Goal: Check status: Check status

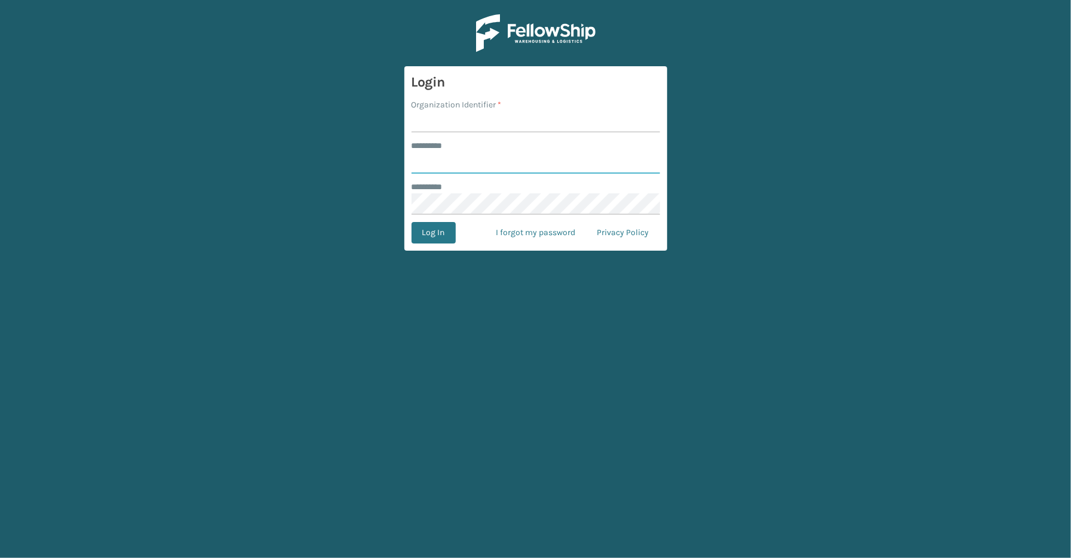
type input "*****"
type input "SleepGeekz"
click at [435, 253] on main "Login Organization Identifier * SleepGeekz ******** * ***** ******** * Log In I…" at bounding box center [535, 279] width 1071 height 558
click at [434, 241] on button "Log In" at bounding box center [433, 232] width 44 height 21
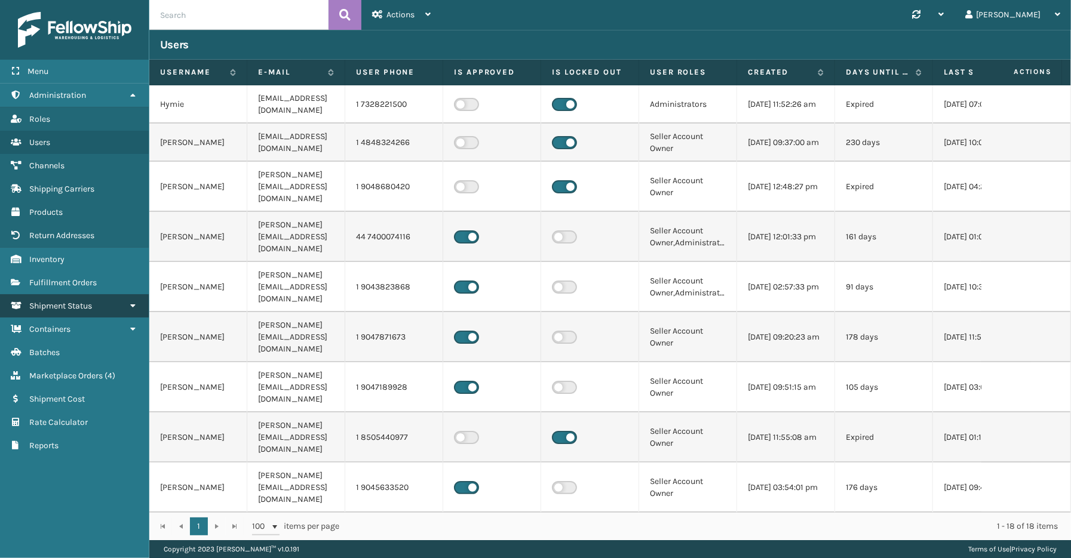
click at [75, 294] on link "Shipment Status" at bounding box center [74, 305] width 149 height 23
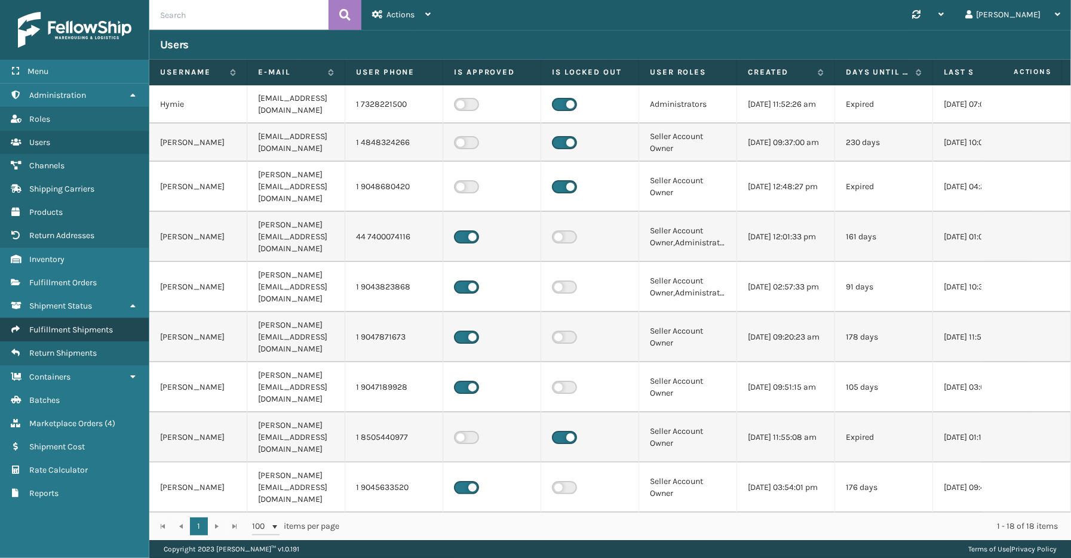
click at [76, 325] on span "Fulfillment Shipments" at bounding box center [71, 330] width 84 height 10
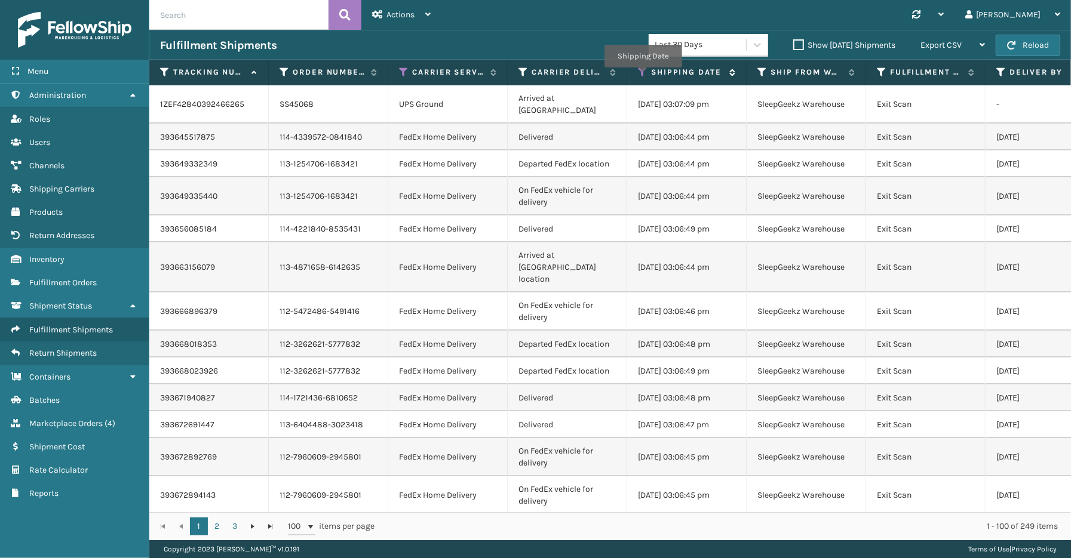
click at [642, 76] on icon at bounding box center [643, 72] width 10 height 11
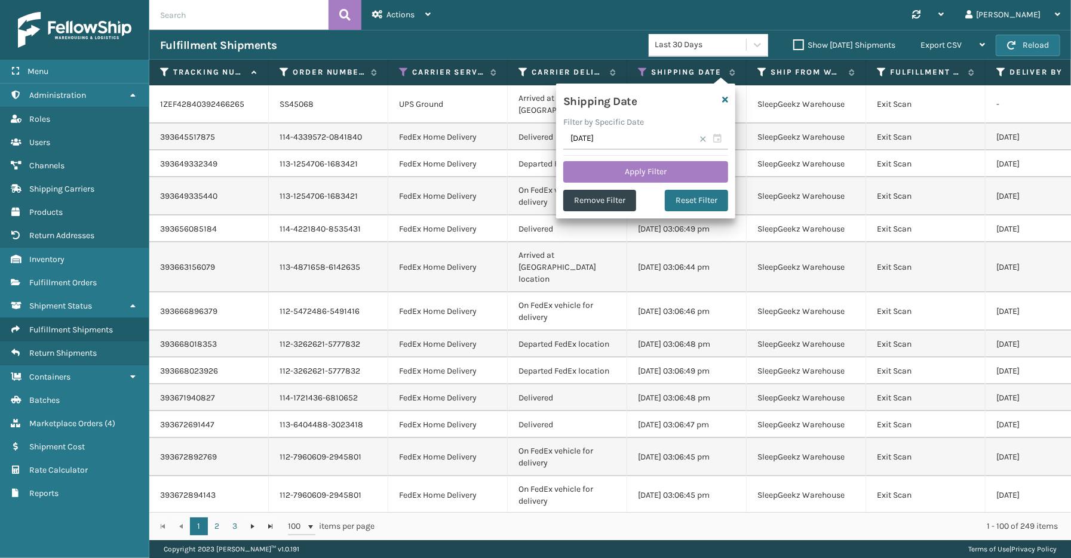
click at [702, 138] on span at bounding box center [702, 139] width 7 height 7
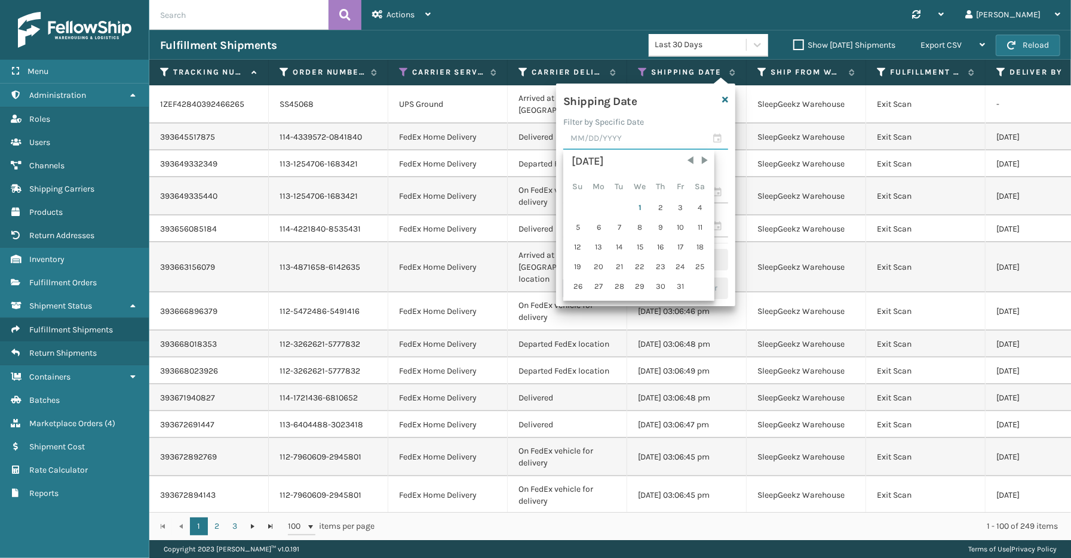
click at [720, 142] on input "text" at bounding box center [645, 138] width 165 height 21
click at [685, 159] on span "Previous Month" at bounding box center [690, 161] width 12 height 12
click at [617, 278] on div "30" at bounding box center [619, 287] width 18 height 18
type input "[DATE]"
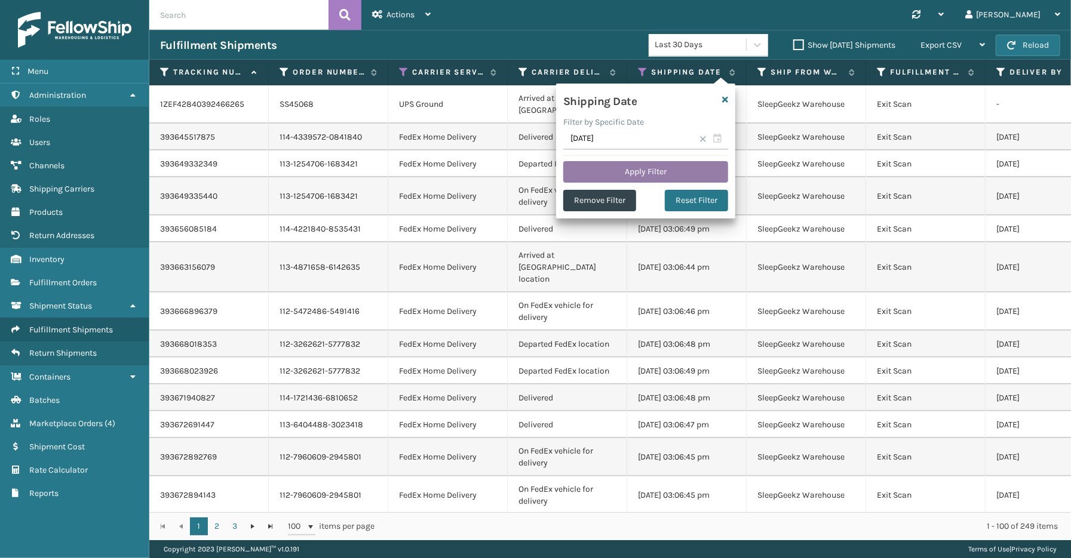
click at [642, 171] on button "Apply Filter" at bounding box center [645, 171] width 165 height 21
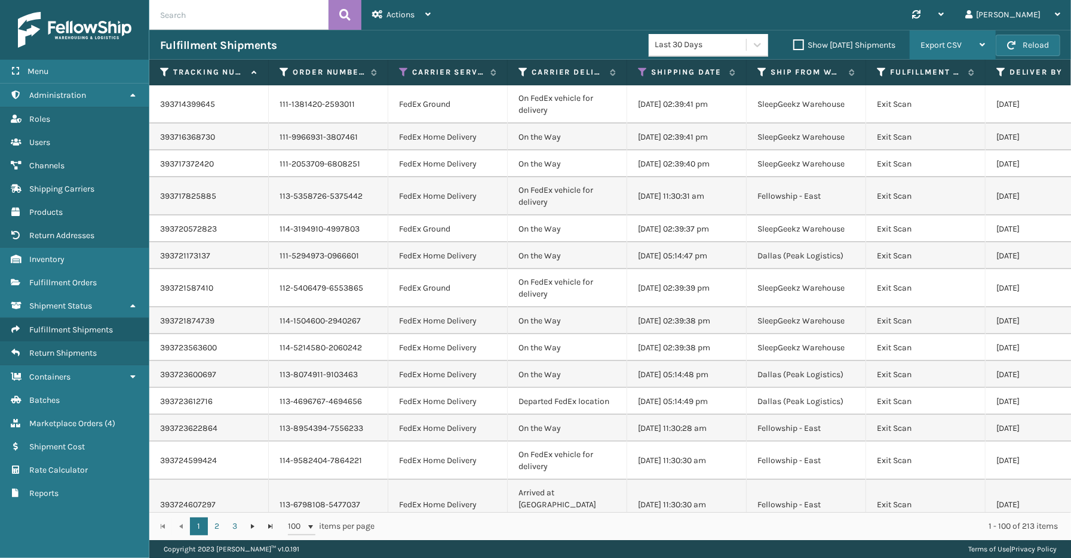
click at [973, 47] on div "Export CSV" at bounding box center [952, 45] width 64 height 30
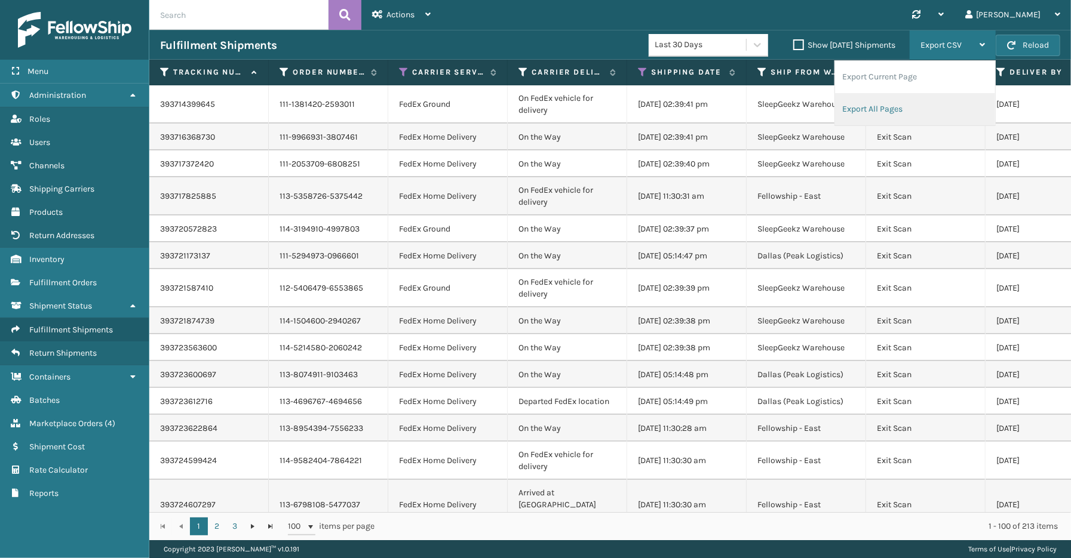
click at [941, 93] on li "Export All Pages" at bounding box center [915, 109] width 160 height 32
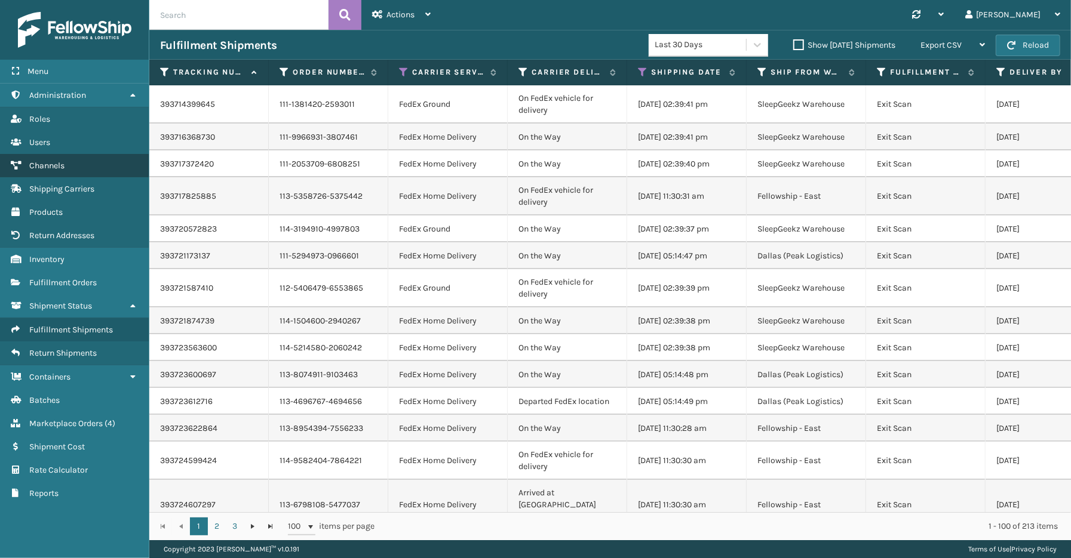
click at [57, 162] on span "Channels" at bounding box center [46, 166] width 35 height 10
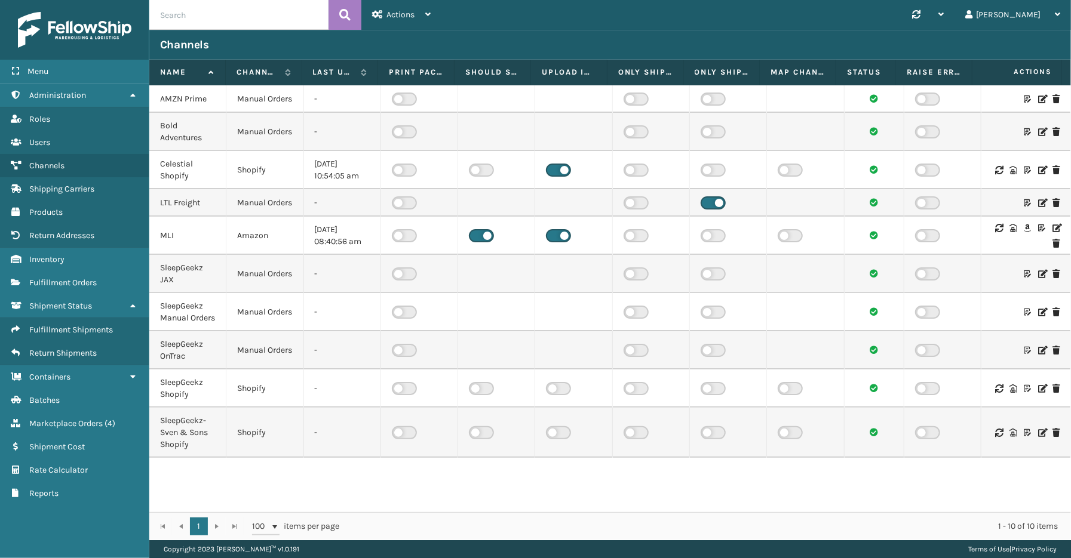
click at [1052, 232] on icon at bounding box center [1055, 228] width 7 height 8
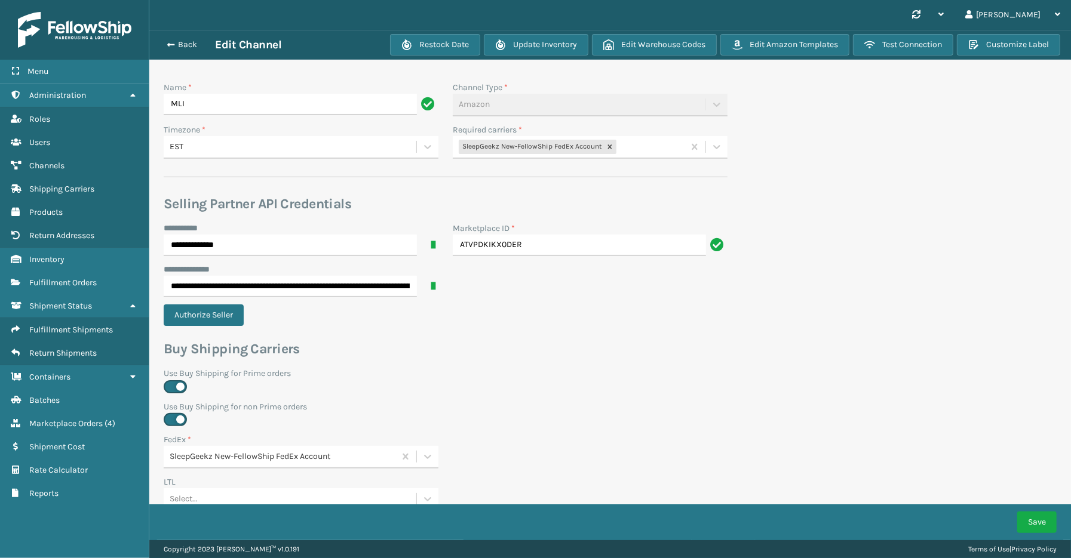
click at [661, 147] on div "SleepGeekz New-FellowShip FedEx Account" at bounding box center [568, 147] width 231 height 20
click at [885, 299] on section "**********" at bounding box center [609, 477] width 921 height 894
click at [64, 326] on span "Fulfillment Shipments" at bounding box center [71, 330] width 84 height 10
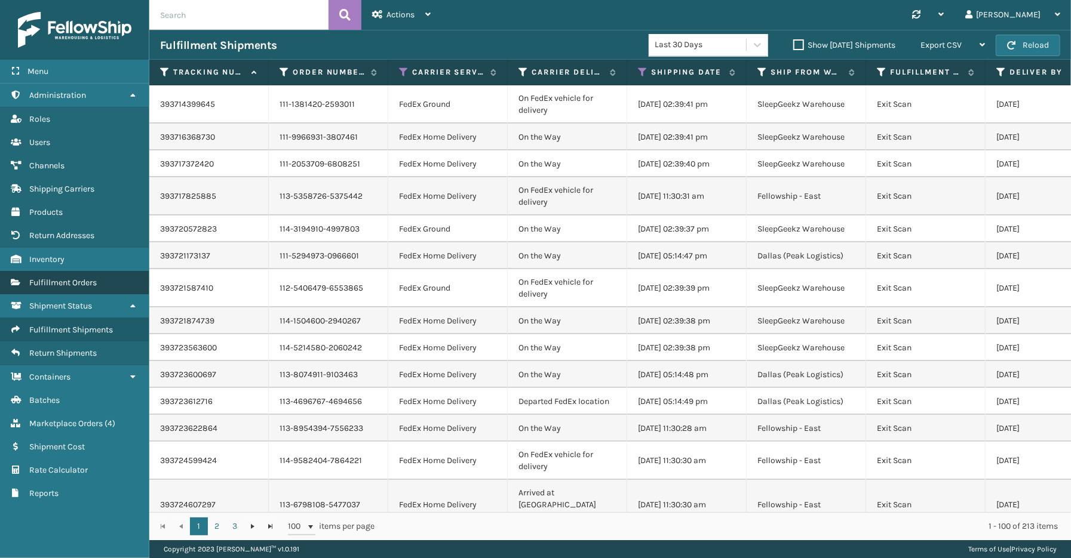
click at [76, 271] on link "Fulfillment Orders" at bounding box center [74, 282] width 149 height 23
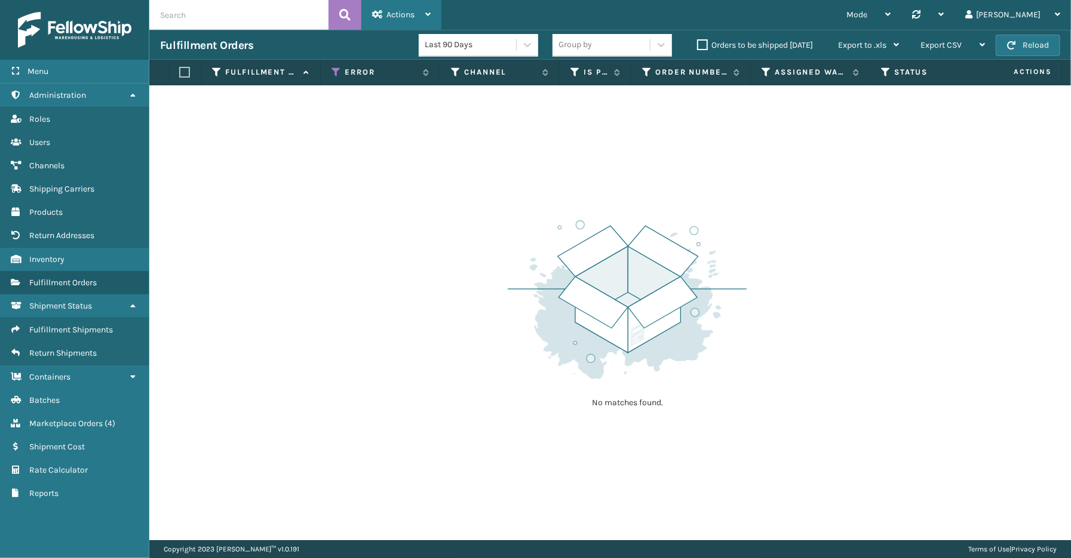
click at [425, 13] on icon at bounding box center [427, 14] width 5 height 8
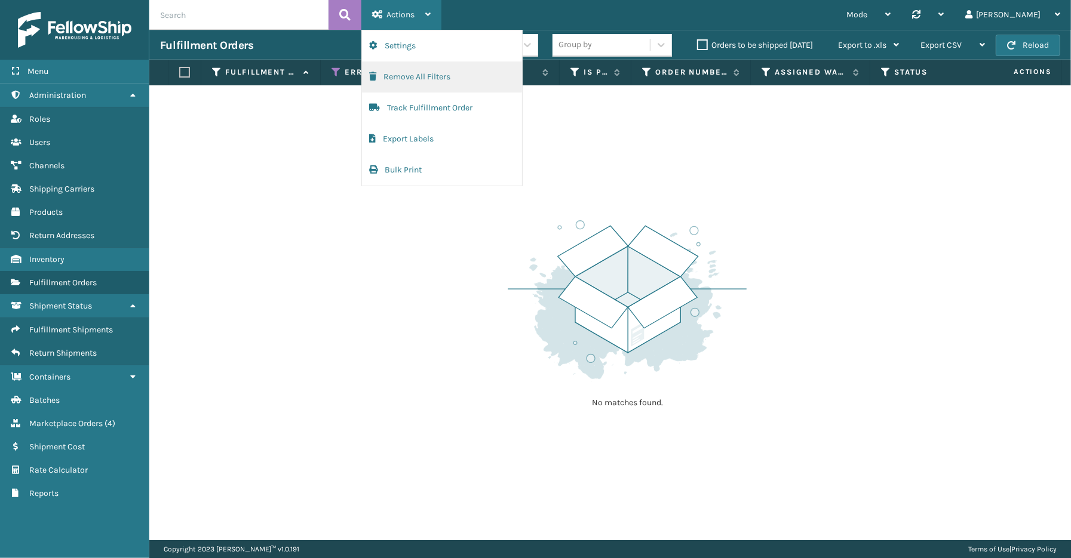
click at [426, 75] on button "Remove All Filters" at bounding box center [442, 77] width 160 height 31
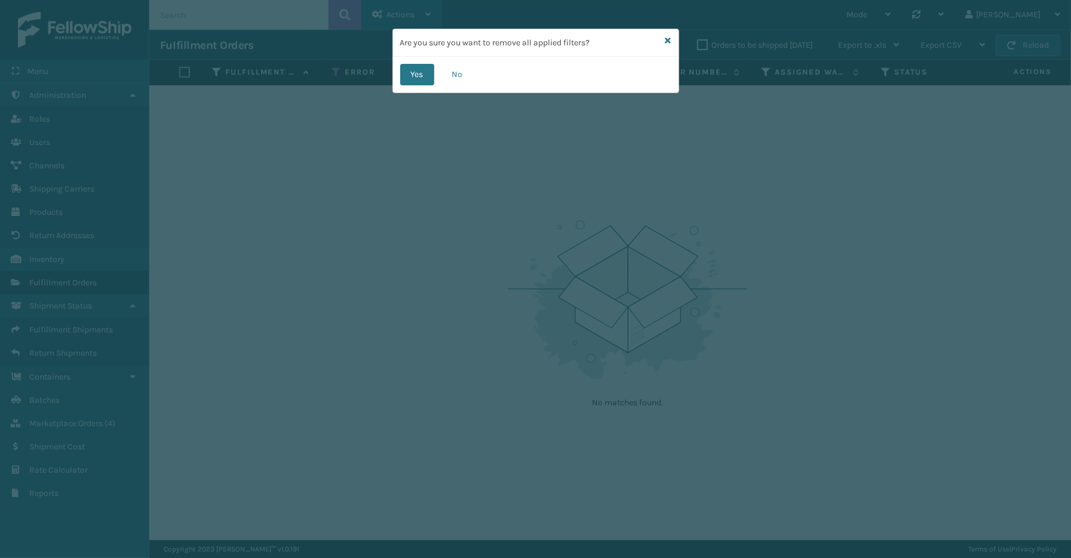
click at [426, 75] on button "Yes" at bounding box center [417, 74] width 34 height 21
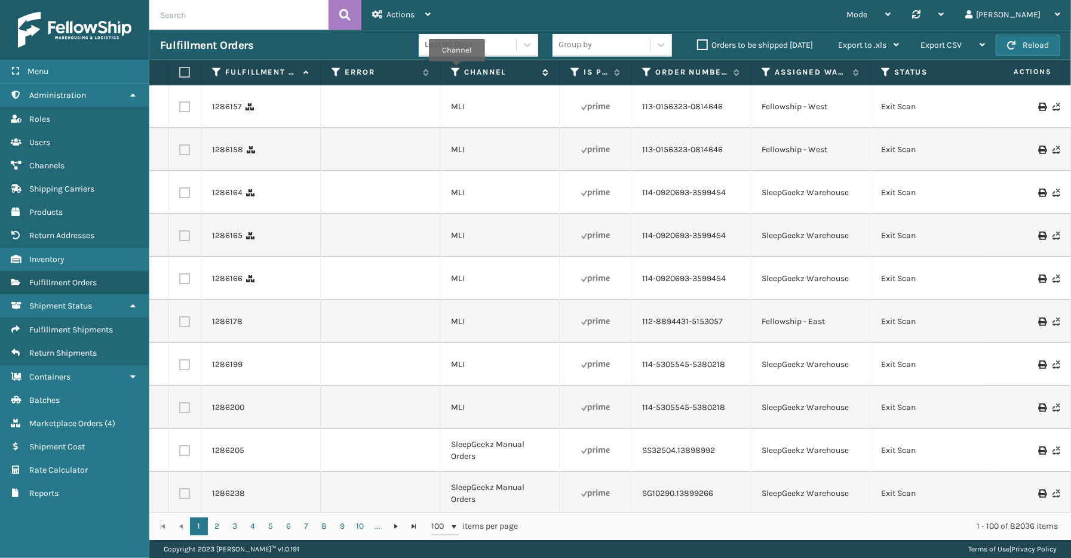
click at [457, 70] on icon at bounding box center [456, 72] width 10 height 11
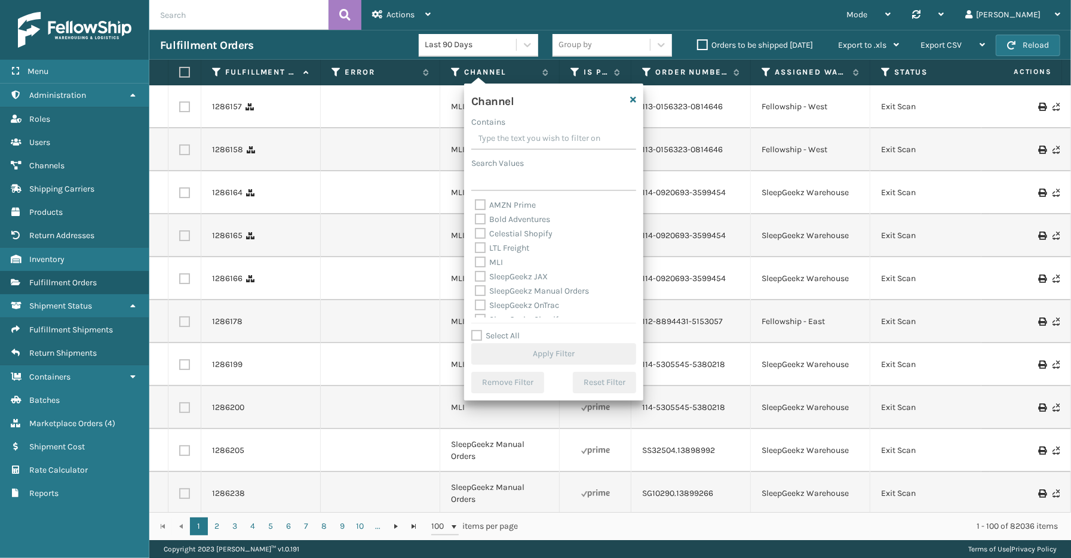
click at [494, 332] on label "Select All" at bounding box center [495, 336] width 48 height 10
click at [494, 330] on input "Select All" at bounding box center [560, 329] width 179 height 1
checkbox input "true"
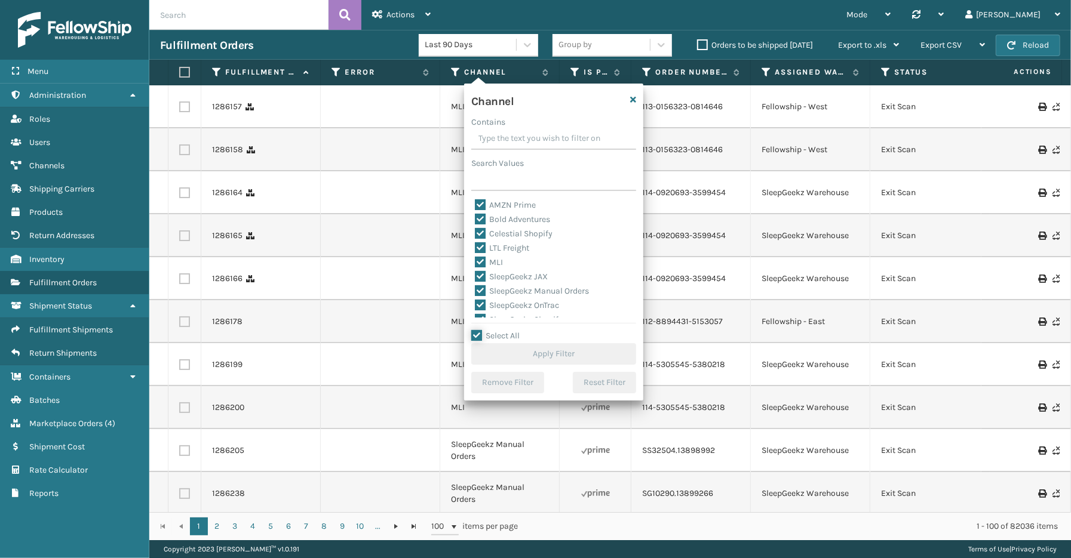
checkbox input "true"
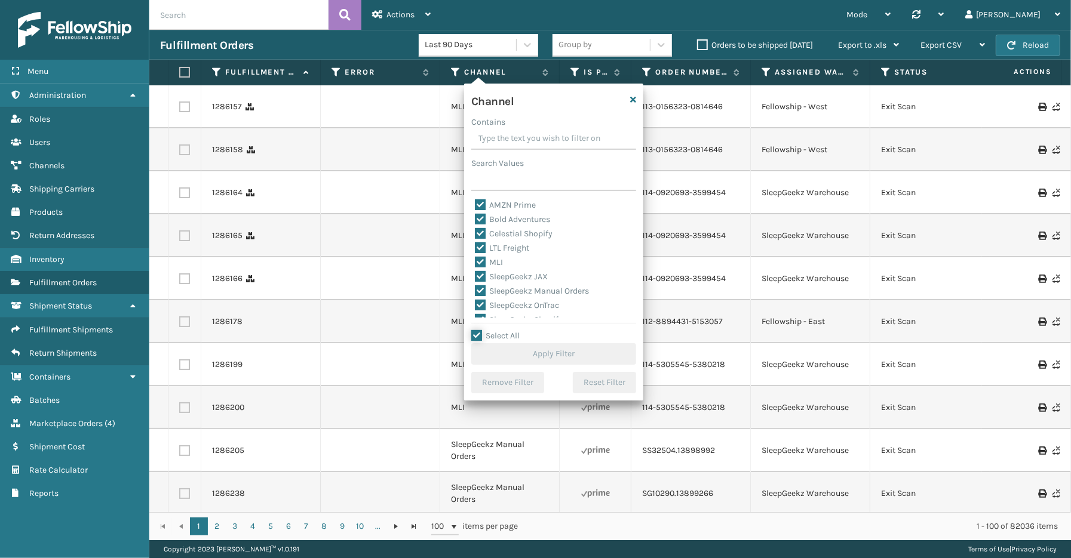
checkbox input "true"
click at [499, 248] on label "LTL Freight" at bounding box center [502, 248] width 54 height 10
click at [475, 248] on input "LTL Freight" at bounding box center [475, 245] width 1 height 8
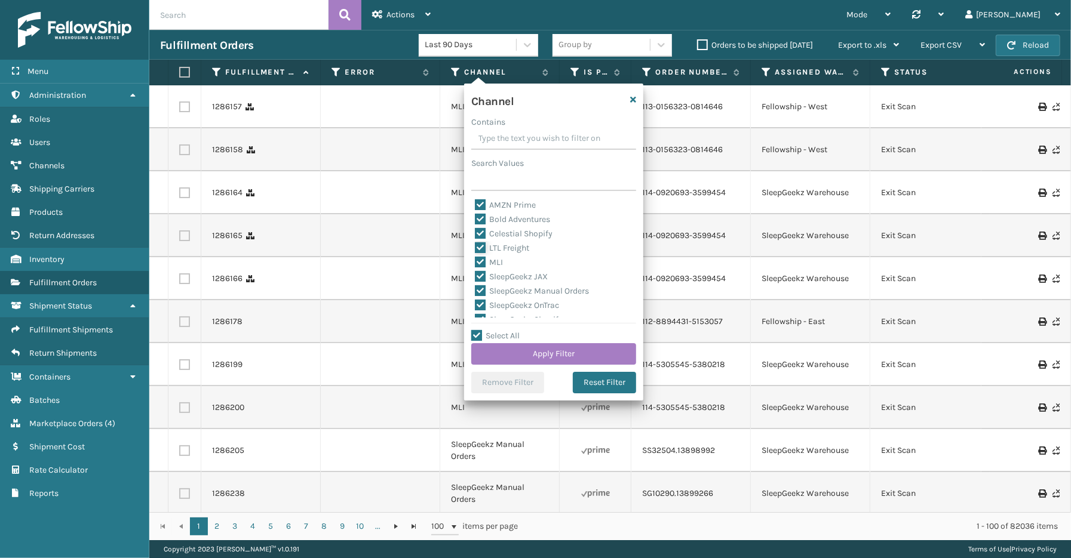
checkbox input "false"
click at [512, 359] on button "Apply Filter" at bounding box center [553, 353] width 165 height 21
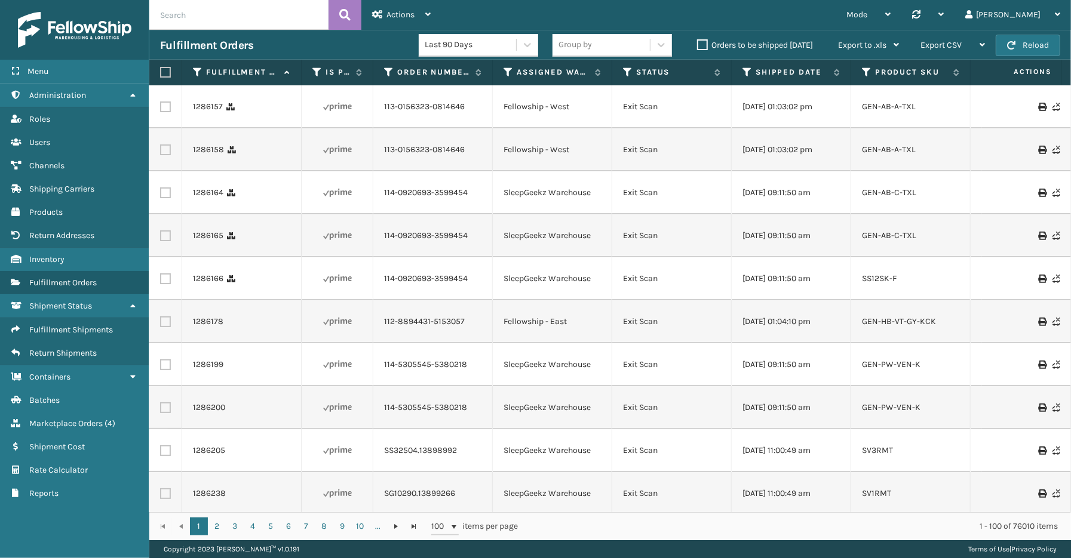
scroll to position [0, 386]
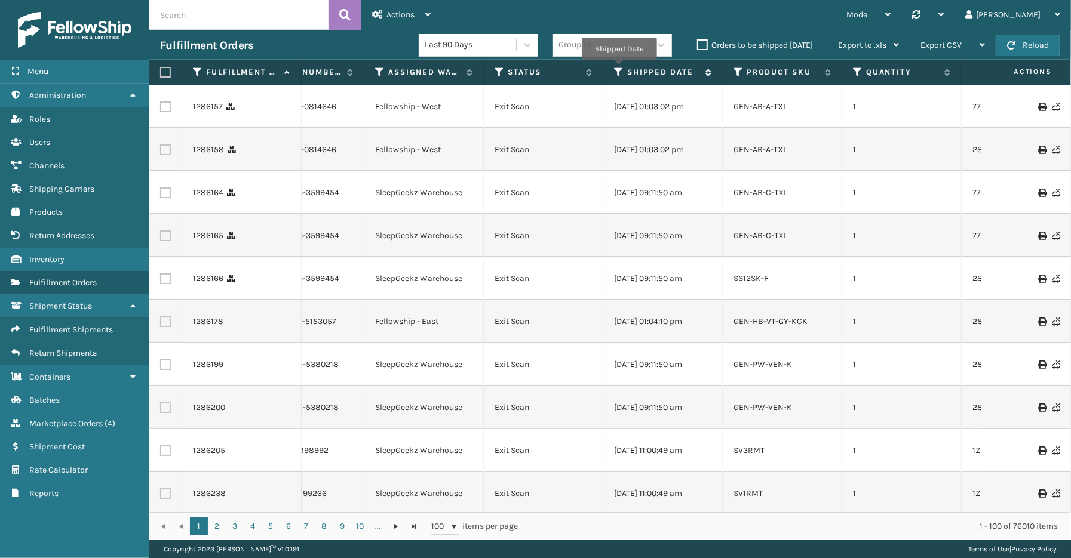
click at [619, 69] on icon at bounding box center [619, 72] width 10 height 11
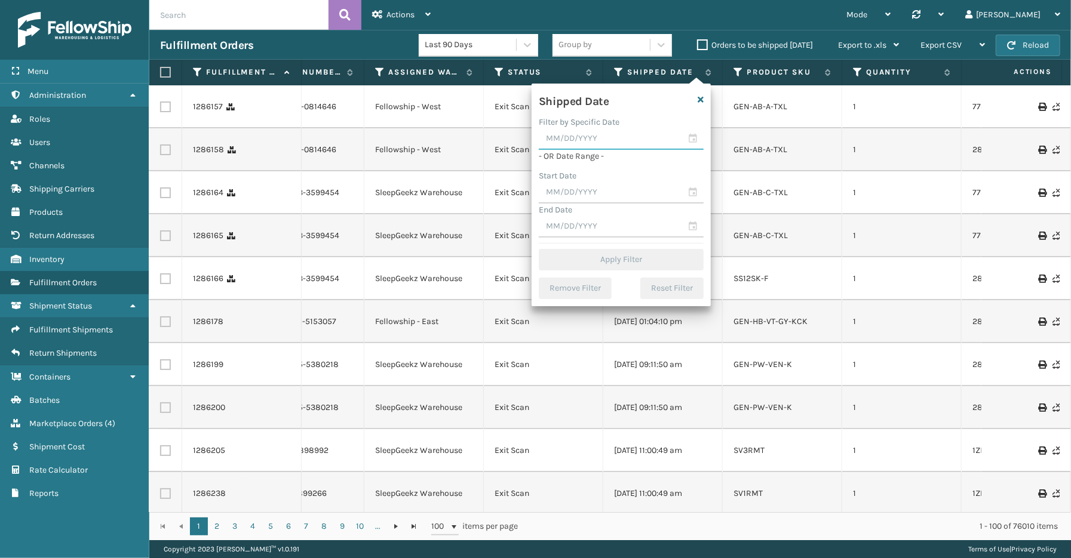
click at [691, 134] on input "text" at bounding box center [621, 138] width 165 height 21
click at [631, 281] on div "30" at bounding box center [636, 287] width 18 height 18
type input "[DATE]"
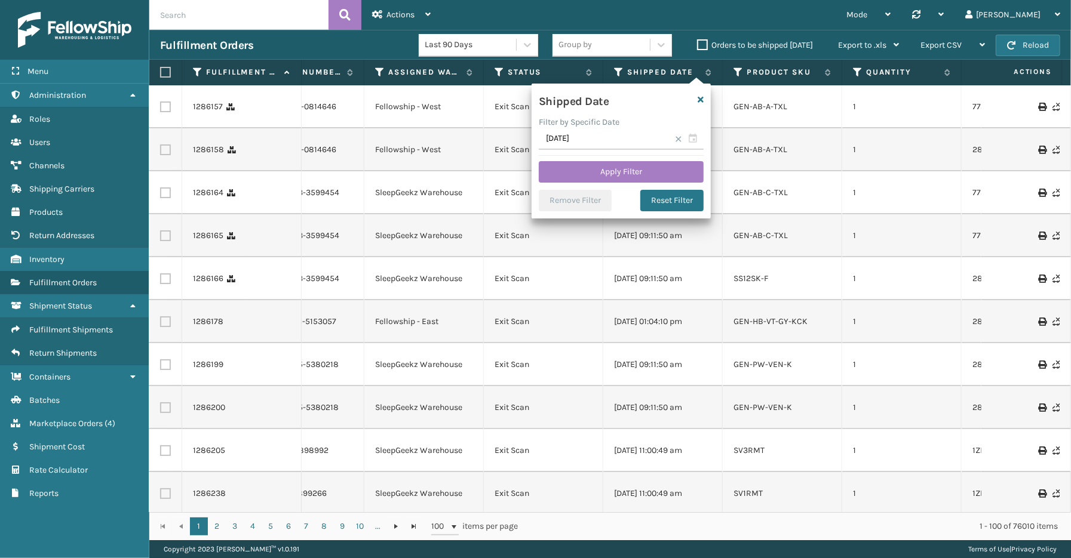
click at [679, 138] on span at bounding box center [678, 139] width 7 height 7
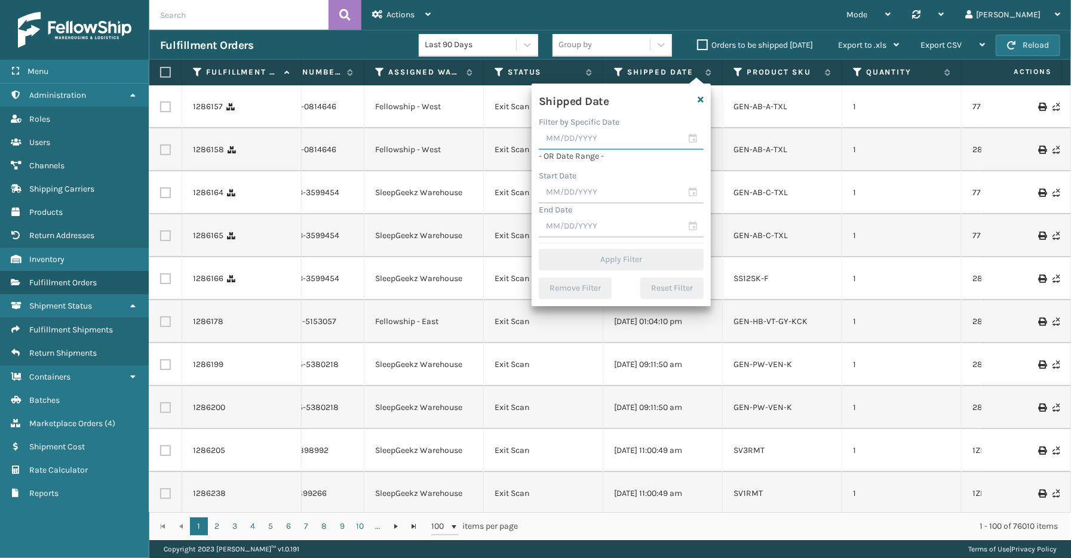
click at [693, 139] on input "text" at bounding box center [621, 138] width 165 height 21
click at [661, 162] on span "Previous Month" at bounding box center [666, 161] width 12 height 12
click at [594, 281] on div "30" at bounding box center [595, 287] width 18 height 18
type input "[DATE]"
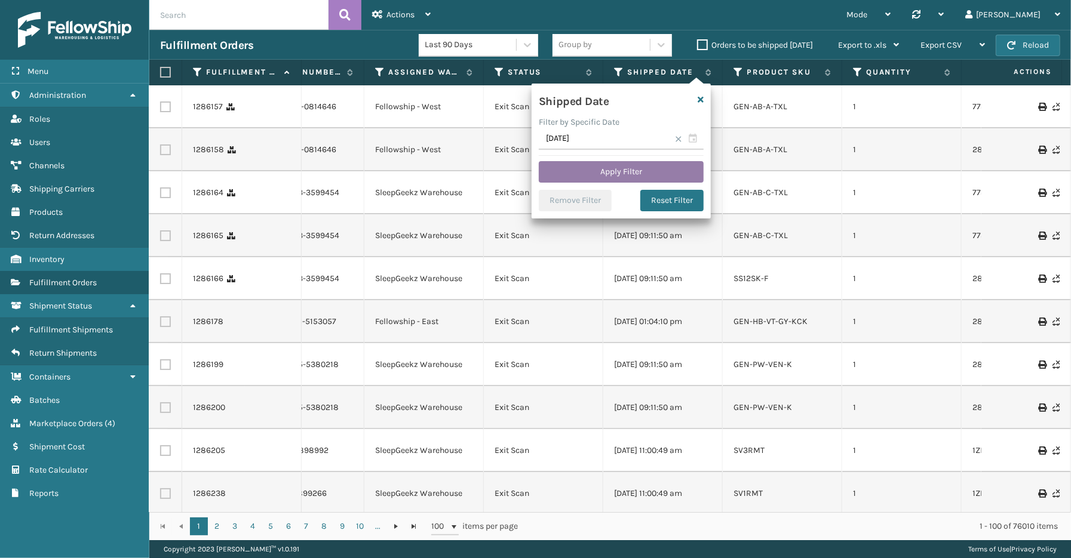
click at [610, 172] on button "Apply Filter" at bounding box center [621, 171] width 165 height 21
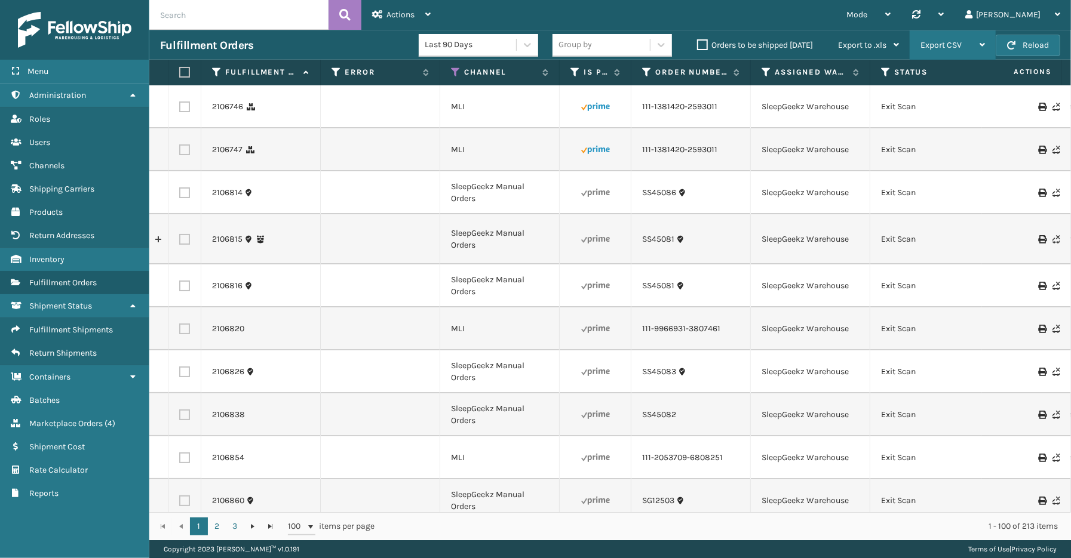
click at [933, 45] on span "Export CSV" at bounding box center [940, 45] width 41 height 10
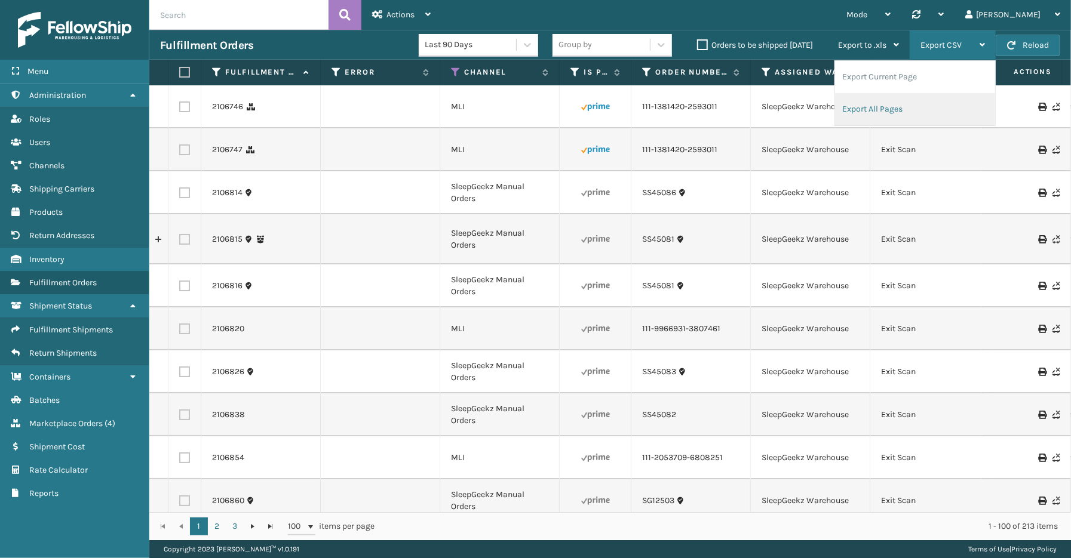
click at [883, 107] on li "Export All Pages" at bounding box center [915, 109] width 160 height 32
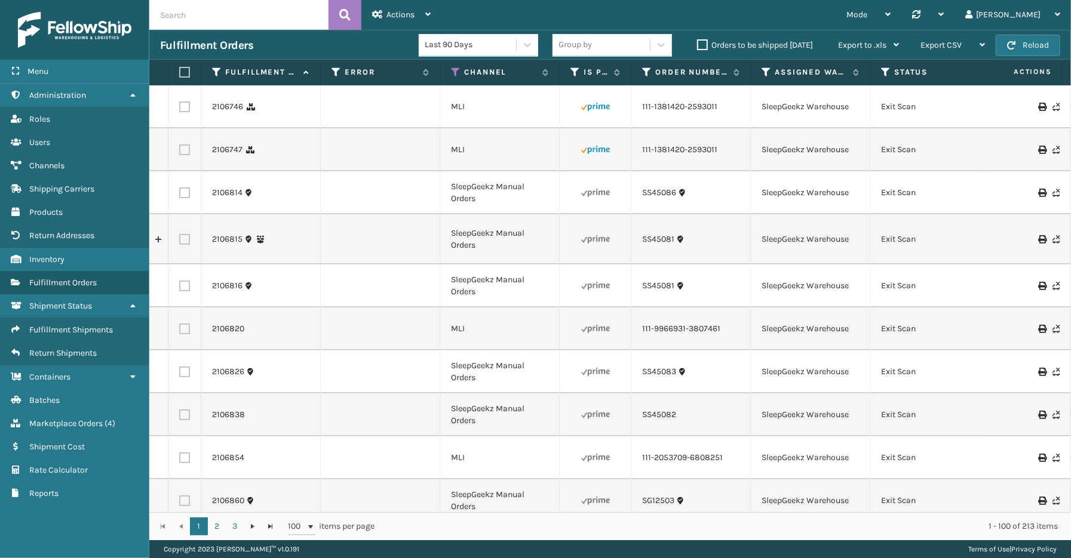
click at [736, 16] on div "Mode Regular Mode Picking Mode Labeling Mode Palletizing Mode Exit Scan Mode Sy…" at bounding box center [755, 15] width 629 height 30
click at [68, 419] on span "Marketplace Orders" at bounding box center [65, 424] width 73 height 10
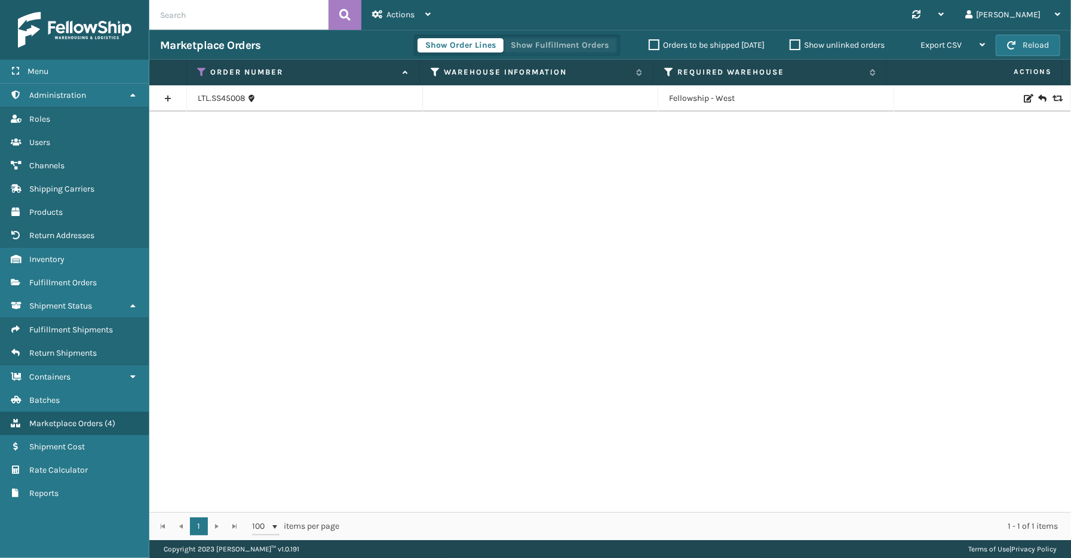
click at [551, 44] on button "Show Fulfillment Orders" at bounding box center [559, 45] width 113 height 14
click at [198, 69] on icon at bounding box center [203, 72] width 10 height 11
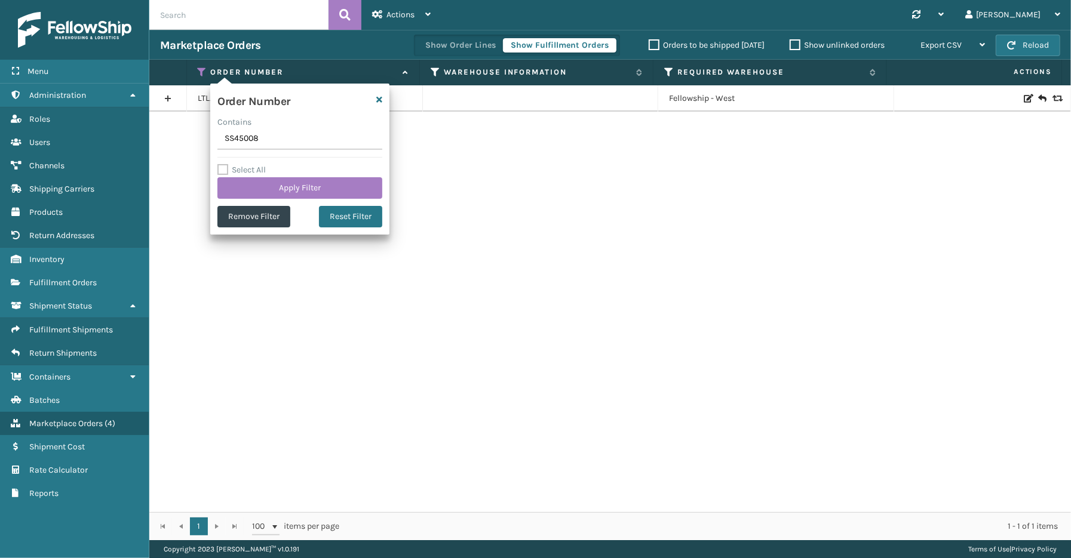
drag, startPoint x: 289, startPoint y: 142, endPoint x: 213, endPoint y: 142, distance: 76.4
click at [205, 142] on section "Marketplace Orders Show Order Lines Show Fulfillment Orders Orders to be shippe…" at bounding box center [609, 285] width 921 height 511
type input "SS45122"
click at [265, 190] on button "Apply Filter" at bounding box center [299, 187] width 165 height 21
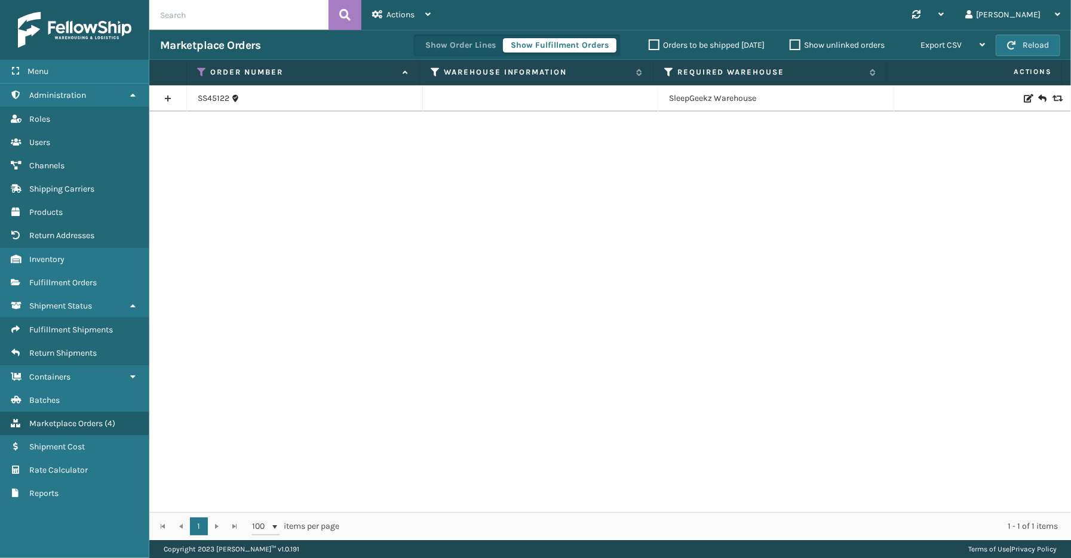
click at [167, 97] on link at bounding box center [167, 98] width 37 height 19
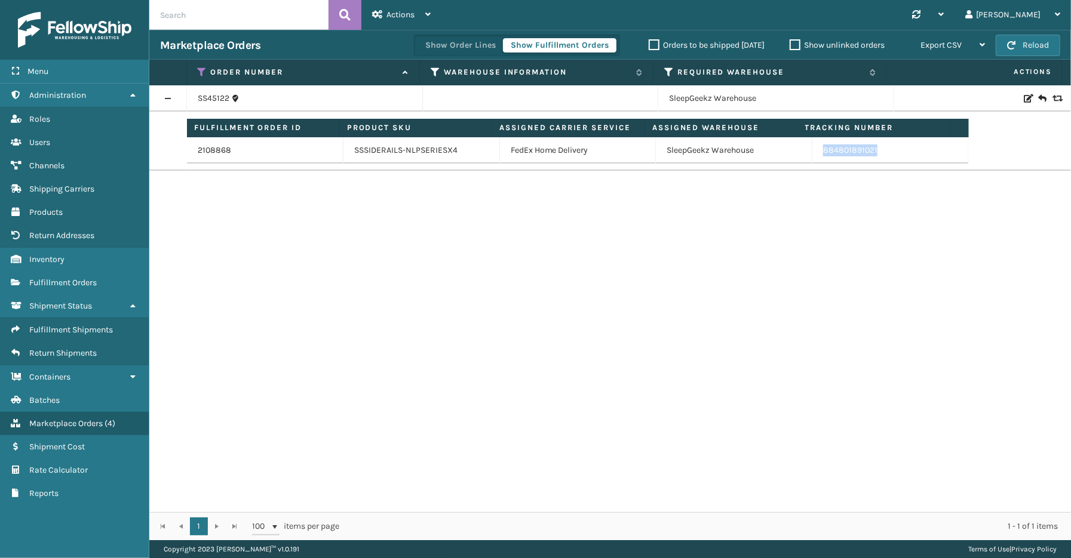
drag, startPoint x: 909, startPoint y: 153, endPoint x: 802, endPoint y: 153, distance: 106.9
click at [802, 153] on tr "2108868 SSSIDERAILS-NLPSERIESX4 FedEx Home Delivery SleepGeekz Warehouse 884801…" at bounding box center [578, 150] width 782 height 26
copy tr "884801891021"
click at [222, 148] on link "2108868" at bounding box center [214, 150] width 33 height 12
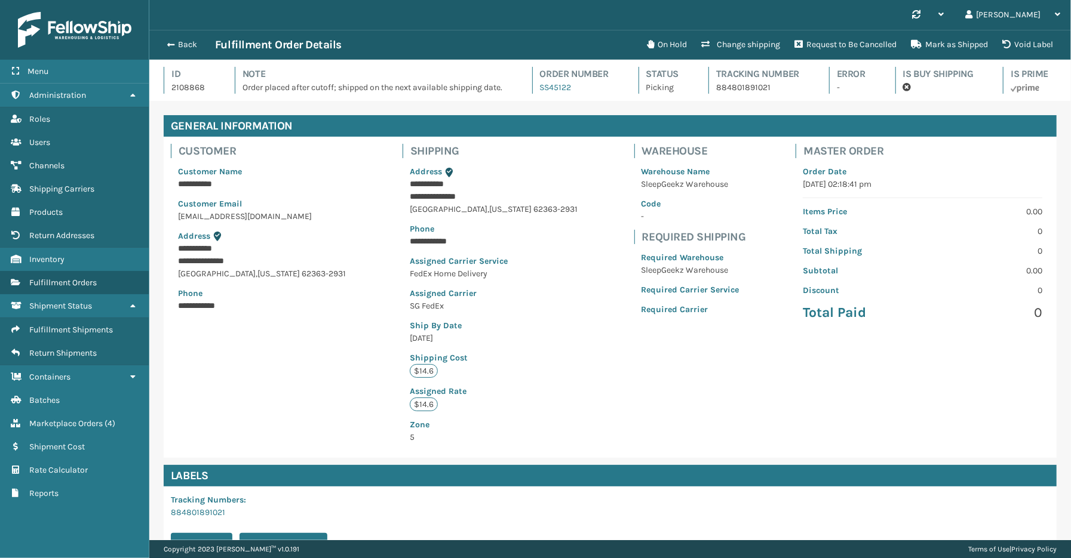
scroll to position [28, 921]
click at [166, 42] on span "button" at bounding box center [168, 45] width 7 height 8
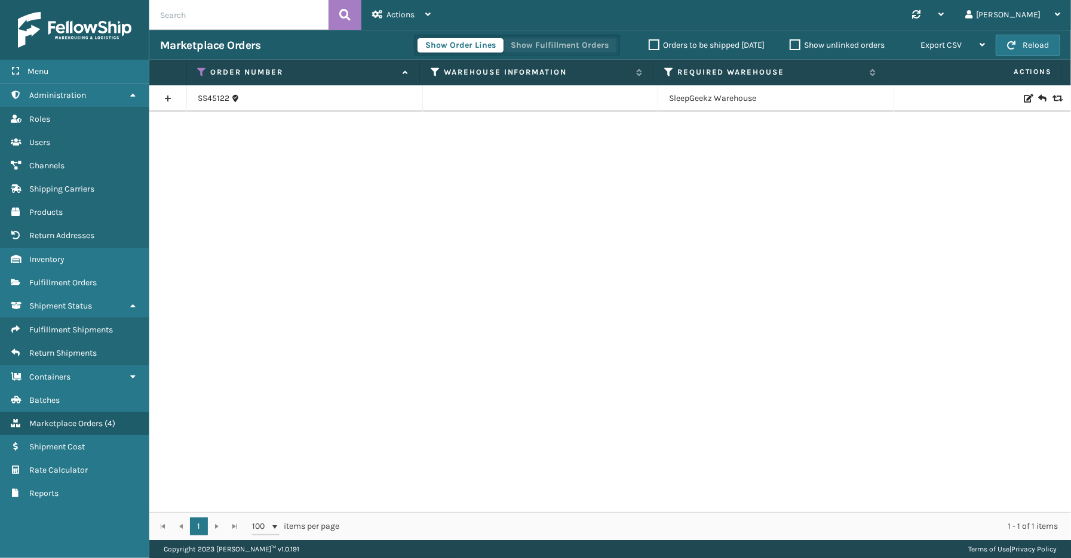
drag, startPoint x: 540, startPoint y: 45, endPoint x: 530, endPoint y: 46, distance: 10.8
click at [540, 45] on button "Show Fulfillment Orders" at bounding box center [559, 45] width 113 height 14
click at [202, 70] on icon at bounding box center [203, 72] width 10 height 11
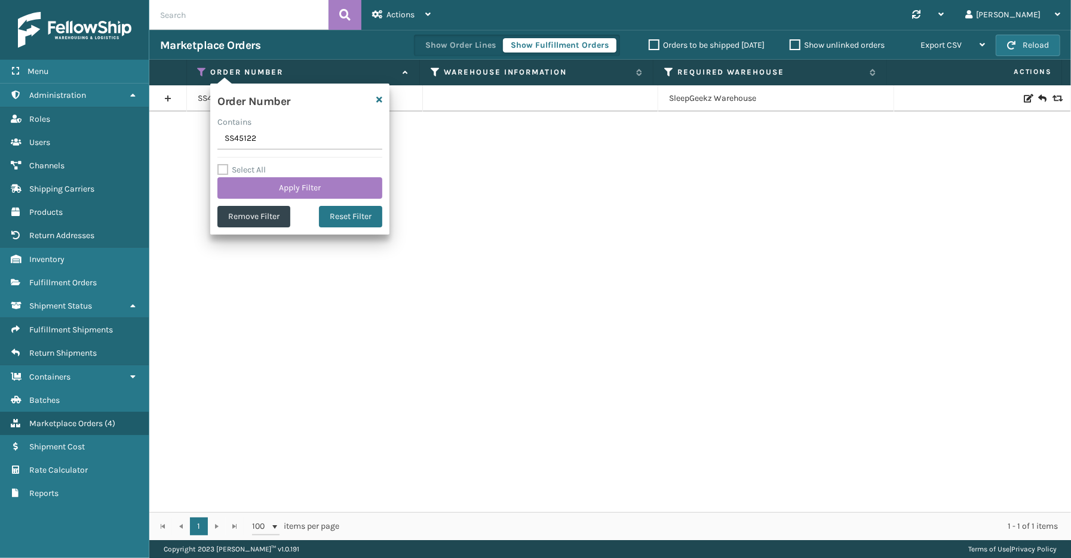
drag, startPoint x: 282, startPoint y: 133, endPoint x: 211, endPoint y: 135, distance: 70.5
click at [211, 135] on div "Order Number Contains SS45122 Select All Apply Filter Remove Filter Reset Filter" at bounding box center [299, 159] width 179 height 151
type input "114-0886101-5815434"
click at [281, 182] on button "Apply Filter" at bounding box center [299, 187] width 165 height 21
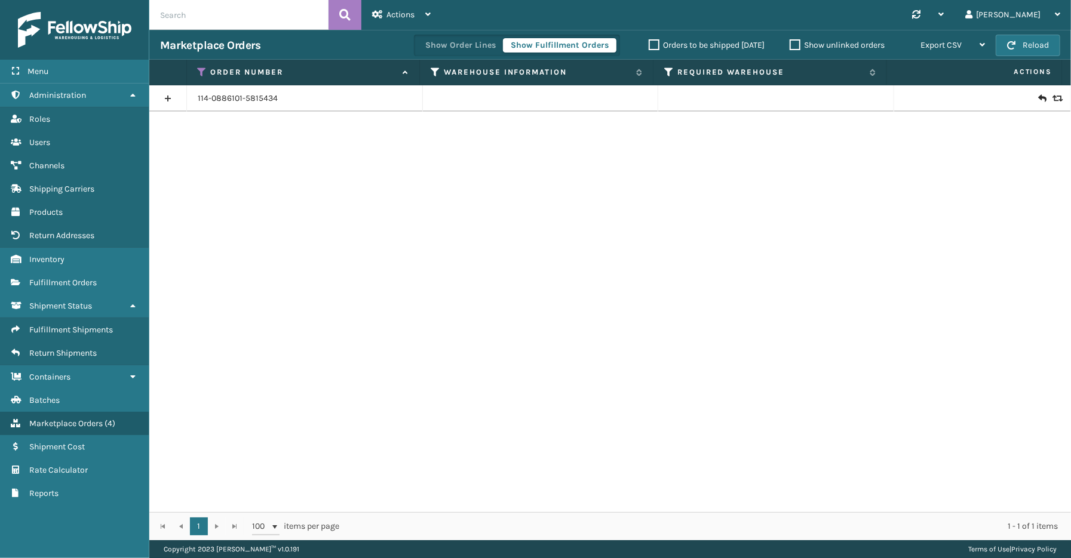
click at [162, 103] on link at bounding box center [167, 98] width 37 height 19
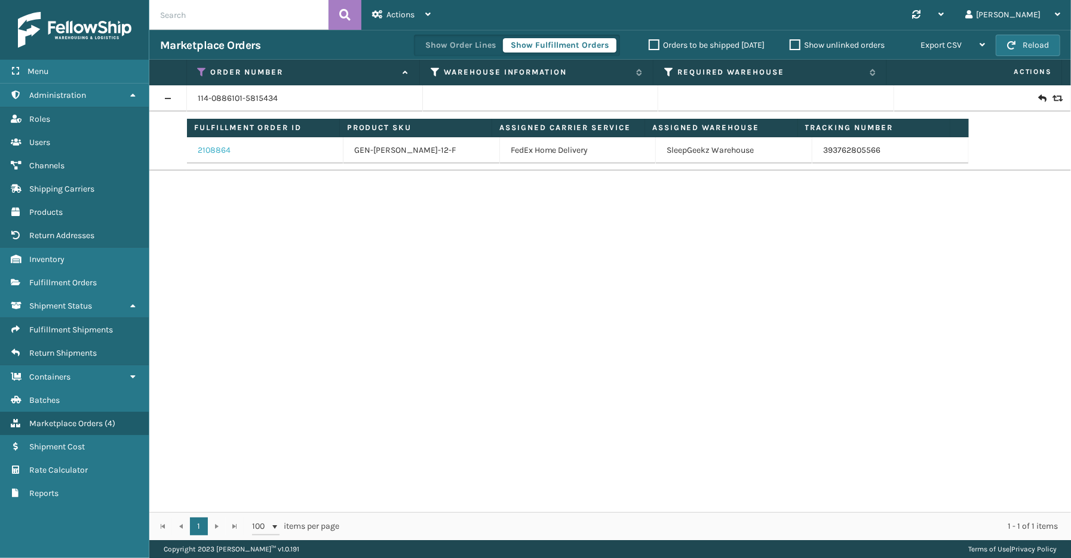
click at [217, 152] on link "2108864" at bounding box center [214, 150] width 33 height 12
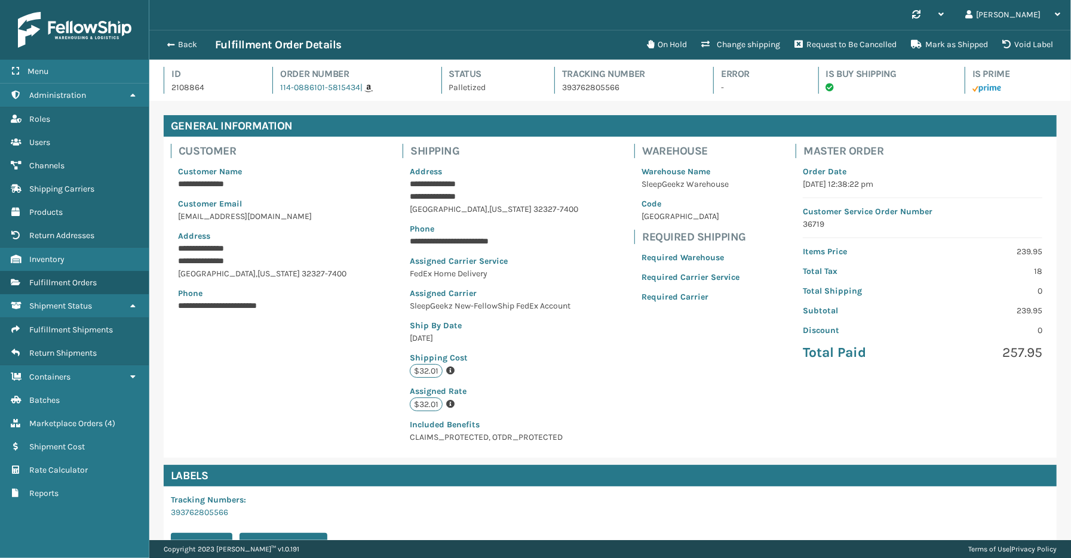
scroll to position [28, 921]
click at [195, 44] on button "Back" at bounding box center [187, 44] width 55 height 11
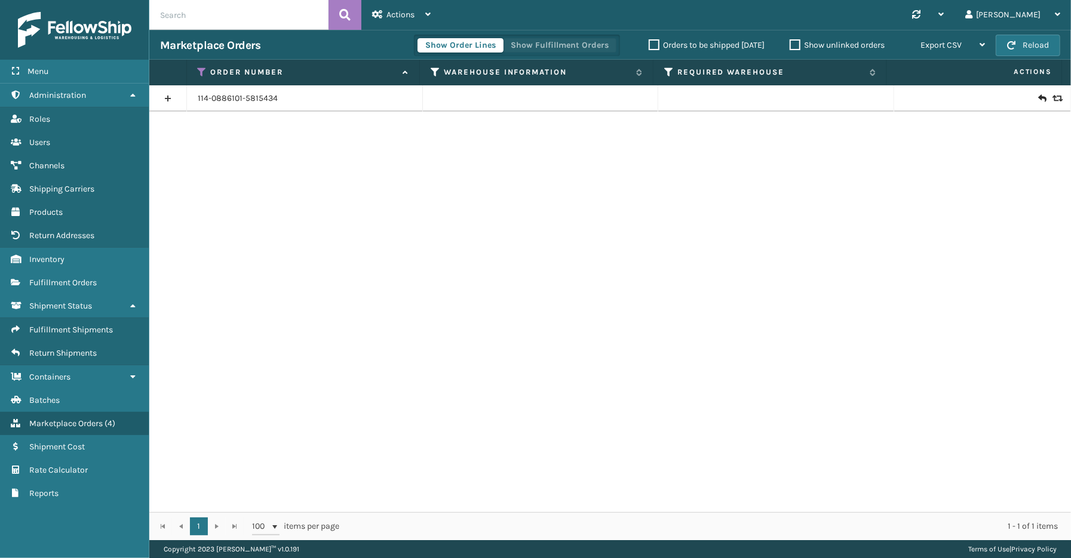
click at [576, 45] on button "Show Fulfillment Orders" at bounding box center [559, 45] width 113 height 14
drag, startPoint x: 201, startPoint y: 68, endPoint x: 202, endPoint y: 78, distance: 10.2
click at [201, 68] on icon at bounding box center [203, 72] width 10 height 11
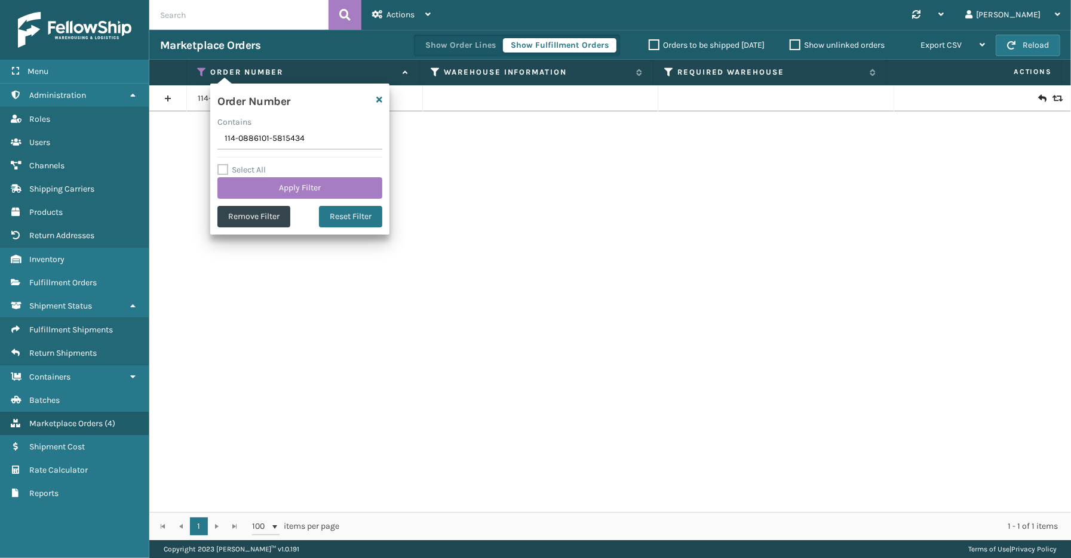
drag, startPoint x: 303, startPoint y: 142, endPoint x: 225, endPoint y: 140, distance: 77.6
click at [223, 141] on input "114-0886101-5815434" at bounding box center [299, 138] width 165 height 21
type input "SS45042"
click at [295, 184] on button "Apply Filter" at bounding box center [299, 187] width 165 height 21
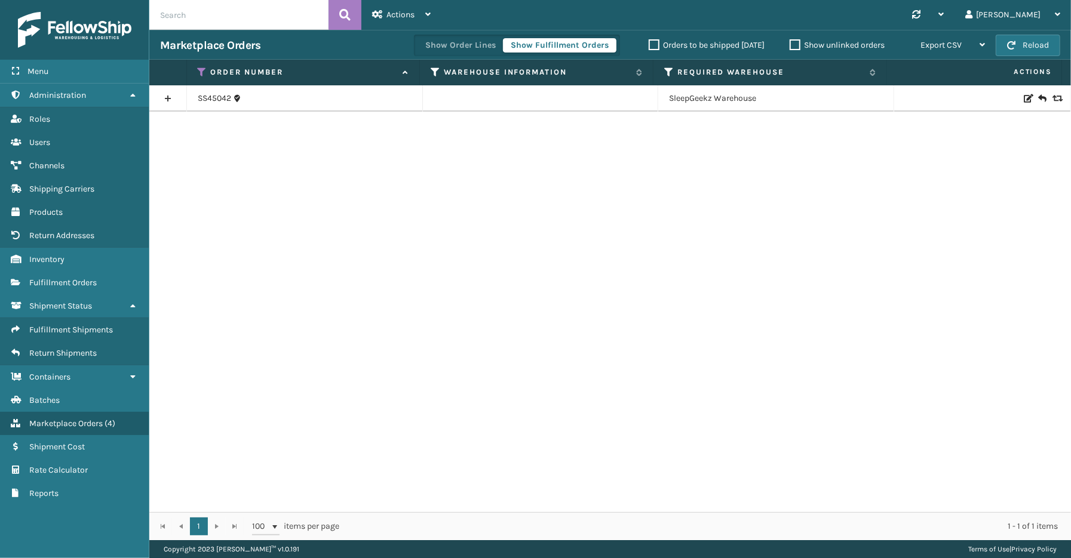
click at [168, 96] on link at bounding box center [167, 98] width 37 height 19
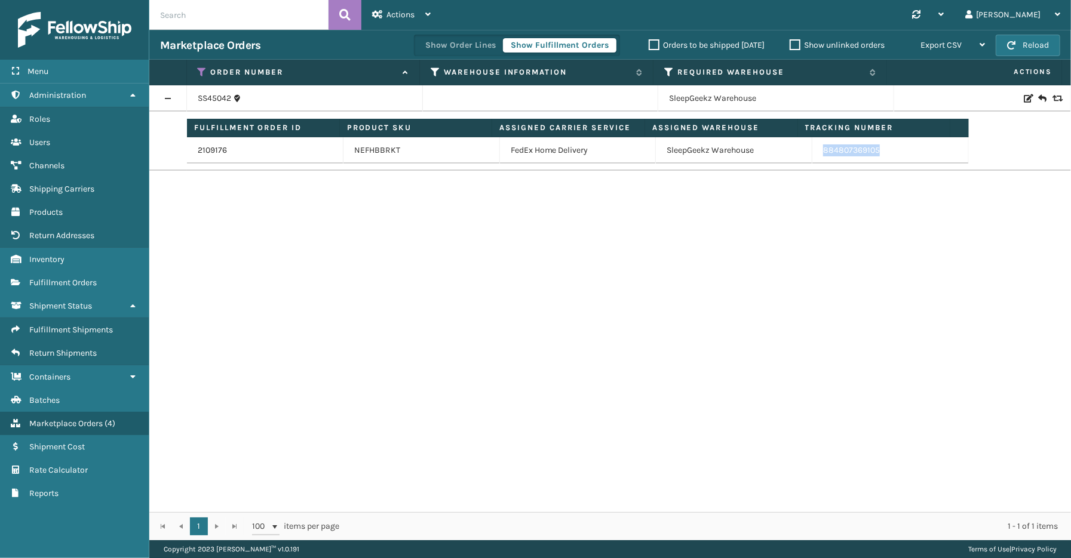
drag, startPoint x: 906, startPoint y: 158, endPoint x: 819, endPoint y: 153, distance: 87.9
click at [798, 158] on tr "2109176 NEFHBBRKT FedEx Home Delivery SleepGeekz Warehouse 884807369105" at bounding box center [578, 150] width 782 height 26
copy tr "884807369105"
click at [198, 73] on icon at bounding box center [203, 72] width 10 height 11
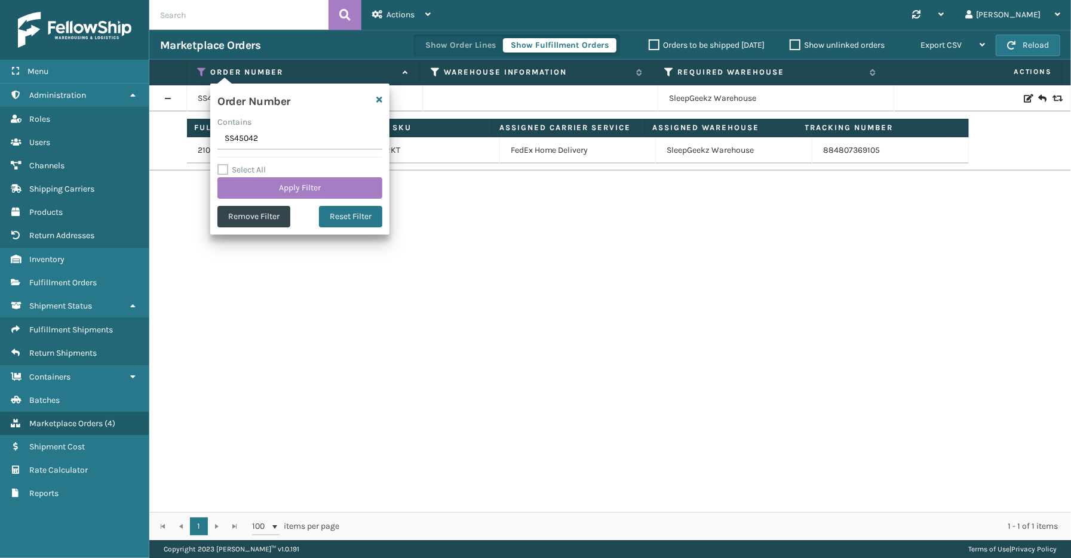
drag, startPoint x: 278, startPoint y: 139, endPoint x: 229, endPoint y: 136, distance: 49.6
click at [220, 140] on input "SS45042" at bounding box center [299, 138] width 165 height 21
type input "SG12504"
click at [288, 192] on button "Apply Filter" at bounding box center [299, 187] width 165 height 21
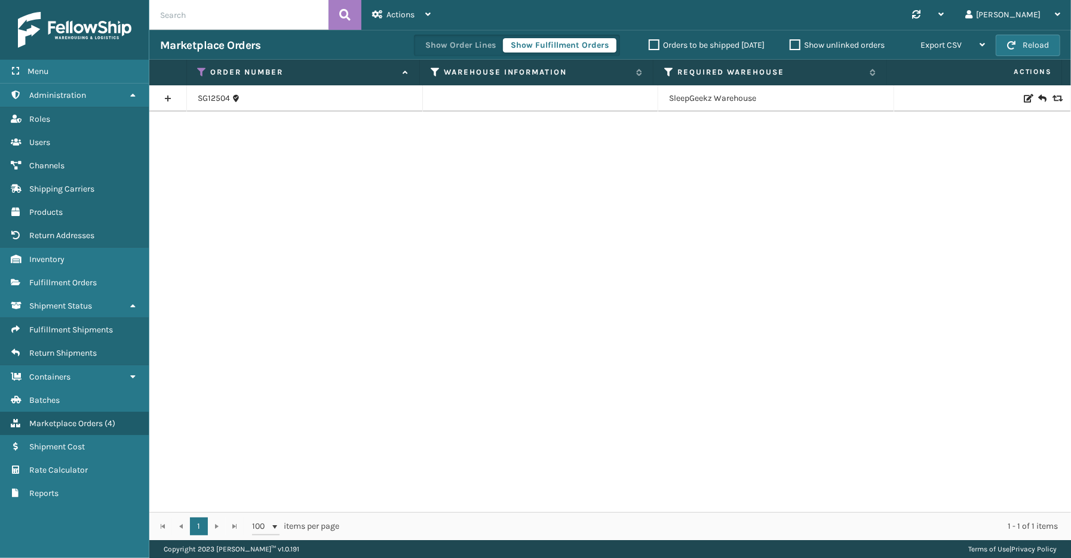
click at [171, 97] on link at bounding box center [167, 98] width 37 height 19
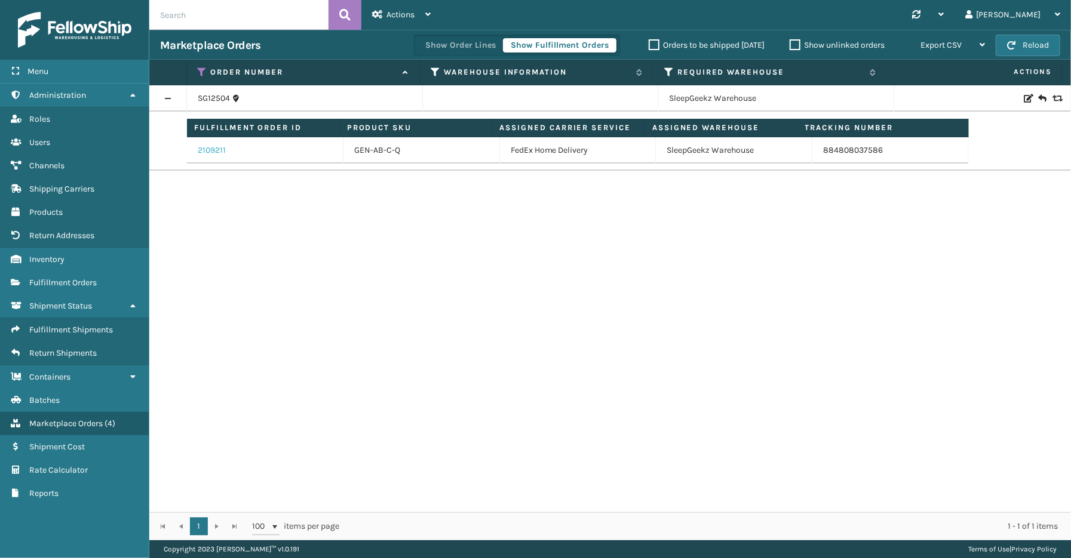
click at [211, 152] on link "2109211" at bounding box center [212, 150] width 28 height 12
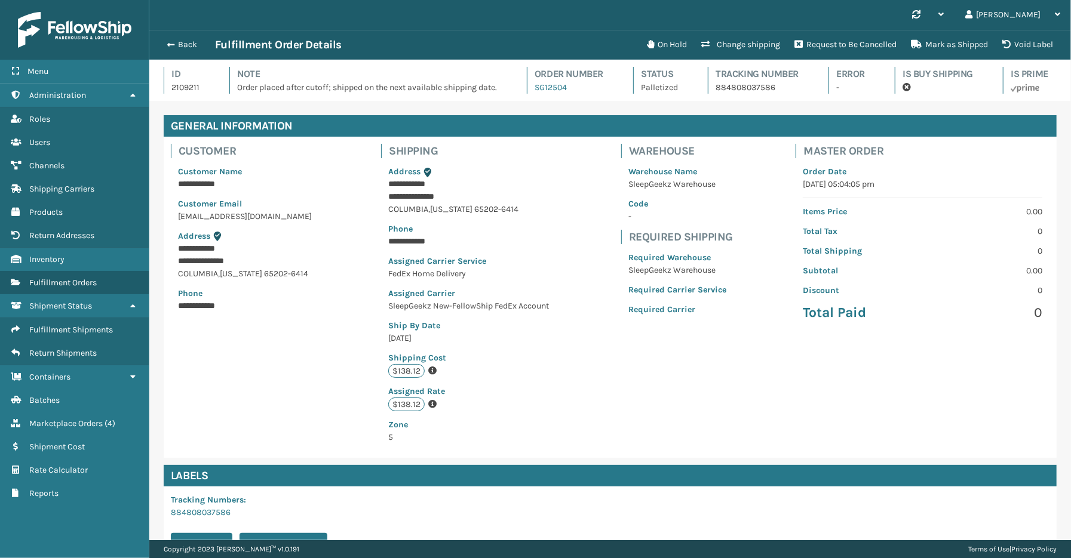
scroll to position [28, 921]
click at [184, 46] on button "Back" at bounding box center [187, 44] width 55 height 11
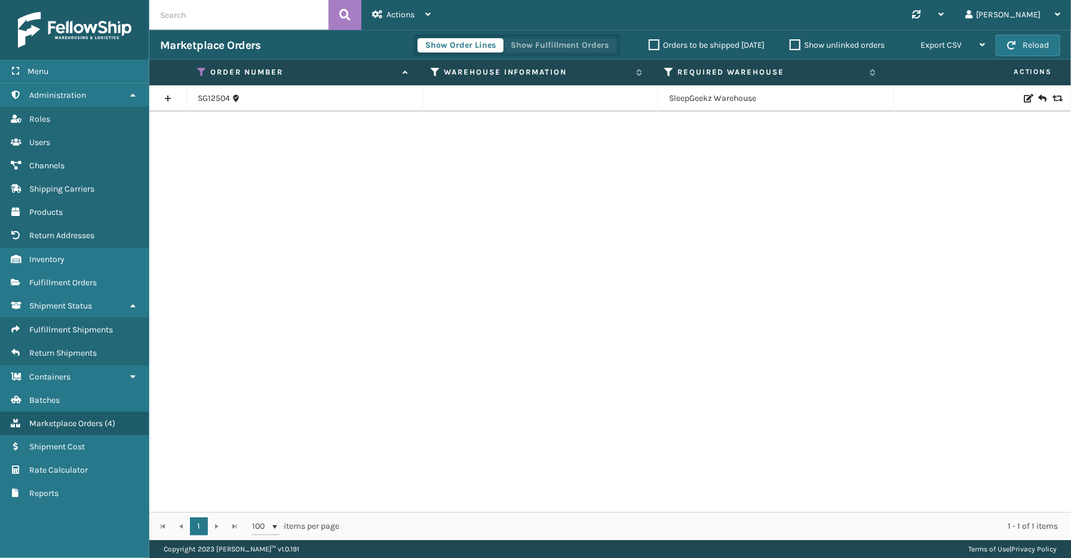
click at [544, 44] on button "Show Fulfillment Orders" at bounding box center [559, 45] width 113 height 14
click at [204, 68] on icon at bounding box center [203, 72] width 10 height 11
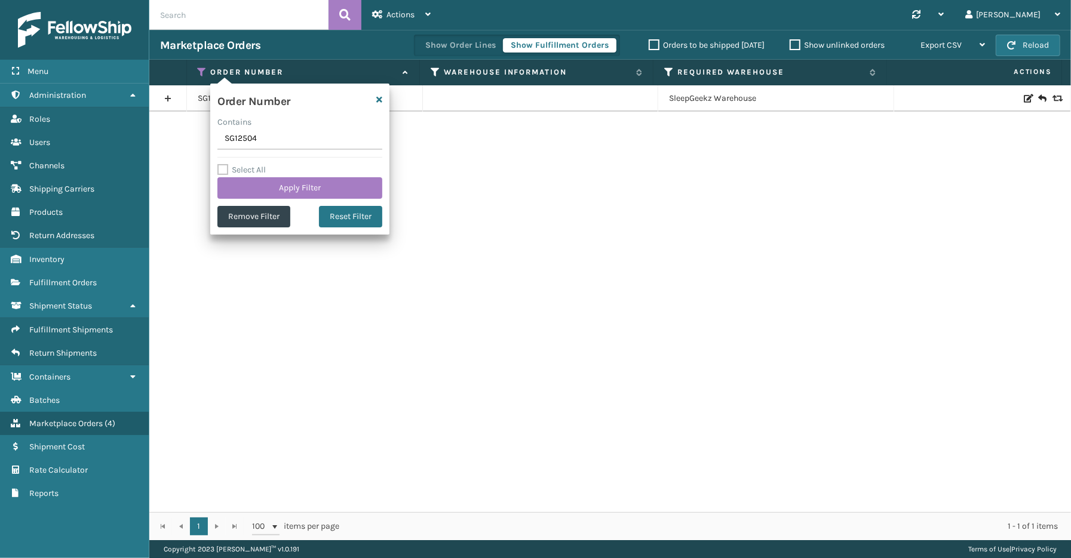
drag, startPoint x: 287, startPoint y: 140, endPoint x: 211, endPoint y: 140, distance: 75.8
click at [211, 140] on div "Order Number Contains SG12504 Select All Apply Filter Remove Filter Reset Filter" at bounding box center [299, 159] width 179 height 151
drag, startPoint x: 266, startPoint y: 145, endPoint x: 225, endPoint y: 141, distance: 40.8
click at [225, 141] on input "SS45123" at bounding box center [299, 138] width 165 height 21
paste input "112-3937048-939383"
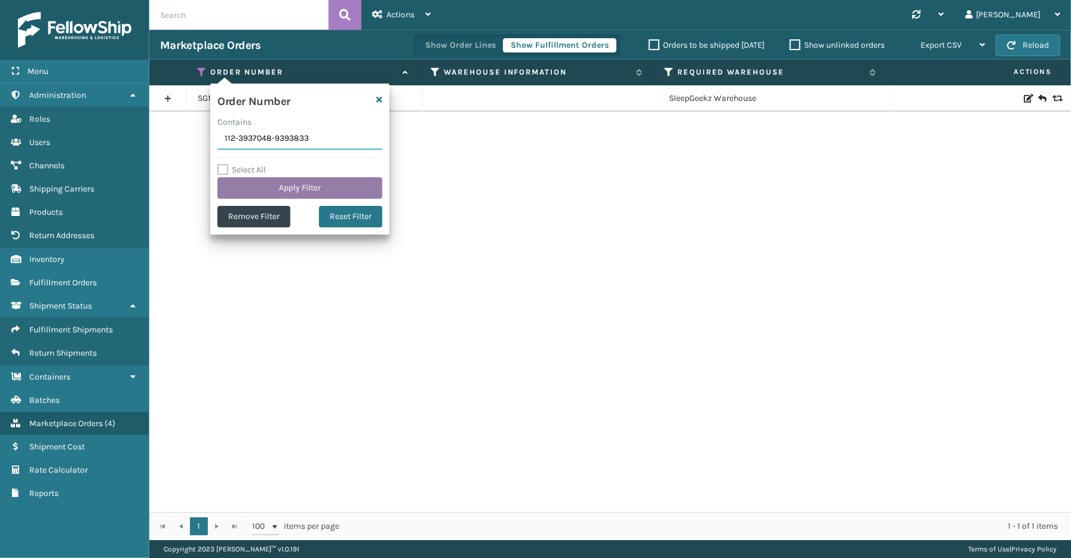
type input "112-3937048-9393833"
click at [261, 183] on button "Apply Filter" at bounding box center [299, 187] width 165 height 21
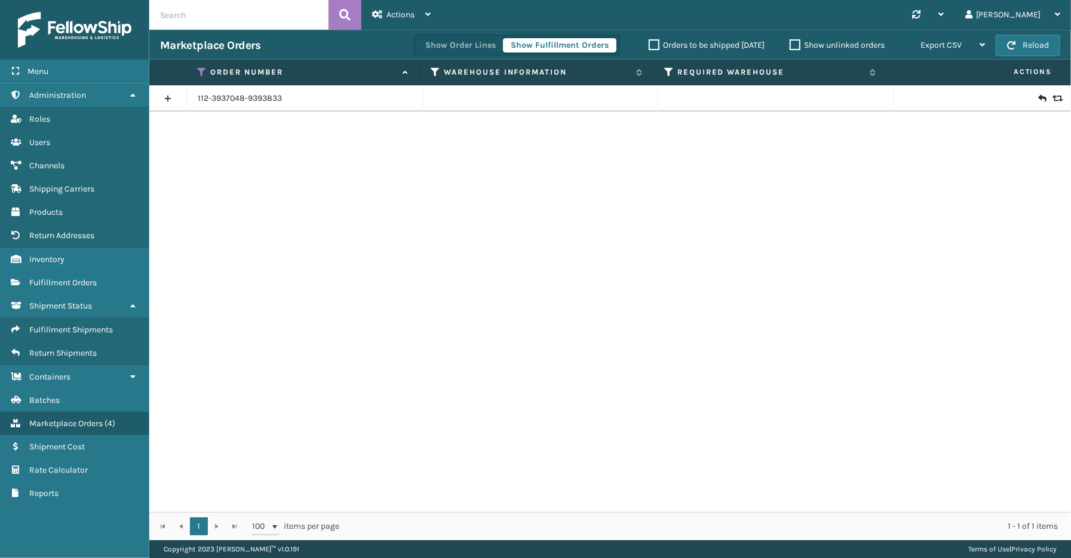
click at [161, 93] on link at bounding box center [167, 98] width 37 height 19
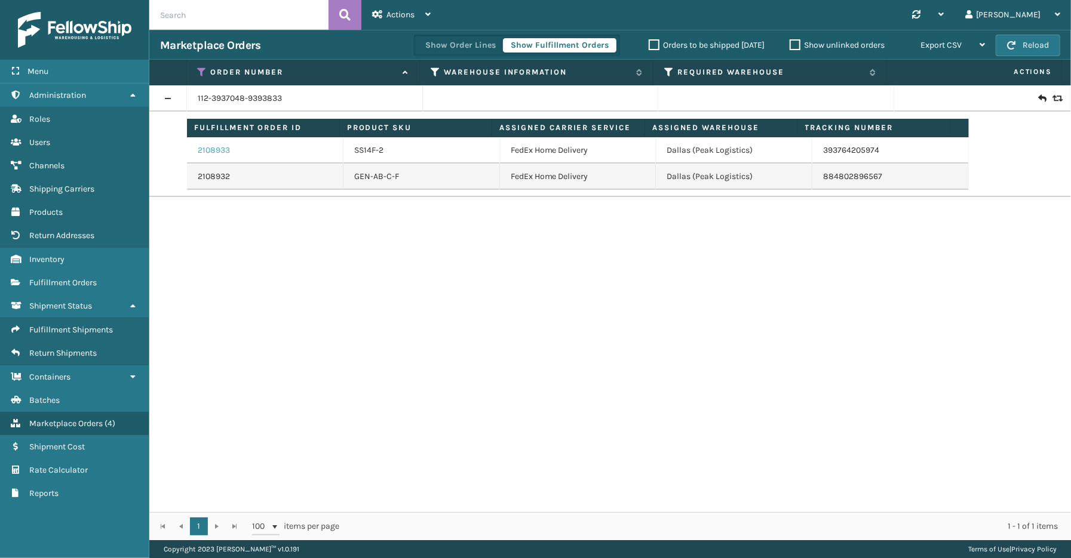
click at [222, 147] on link "2108933" at bounding box center [214, 150] width 32 height 12
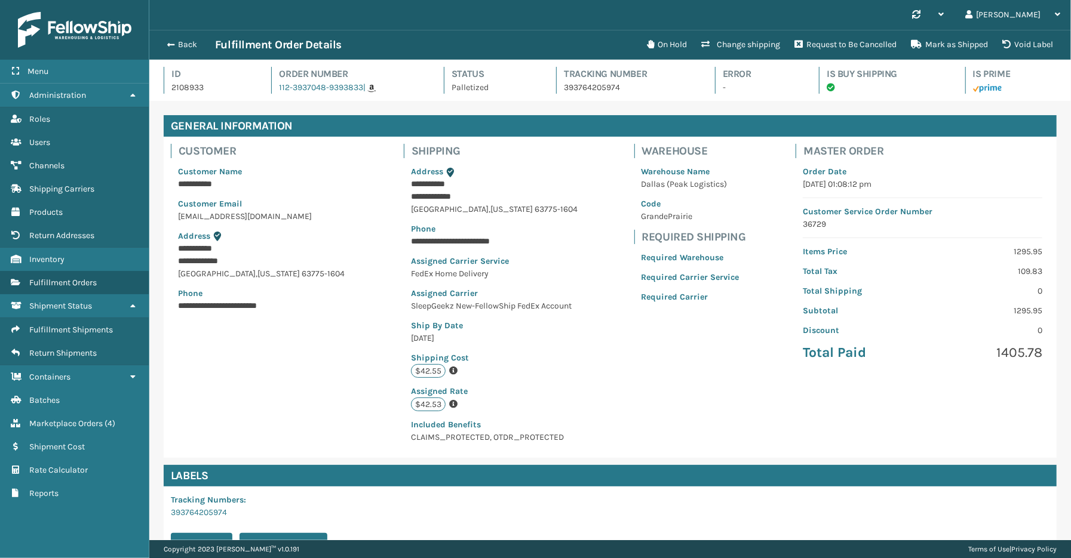
scroll to position [28, 921]
click at [178, 49] on button "Back" at bounding box center [187, 44] width 55 height 11
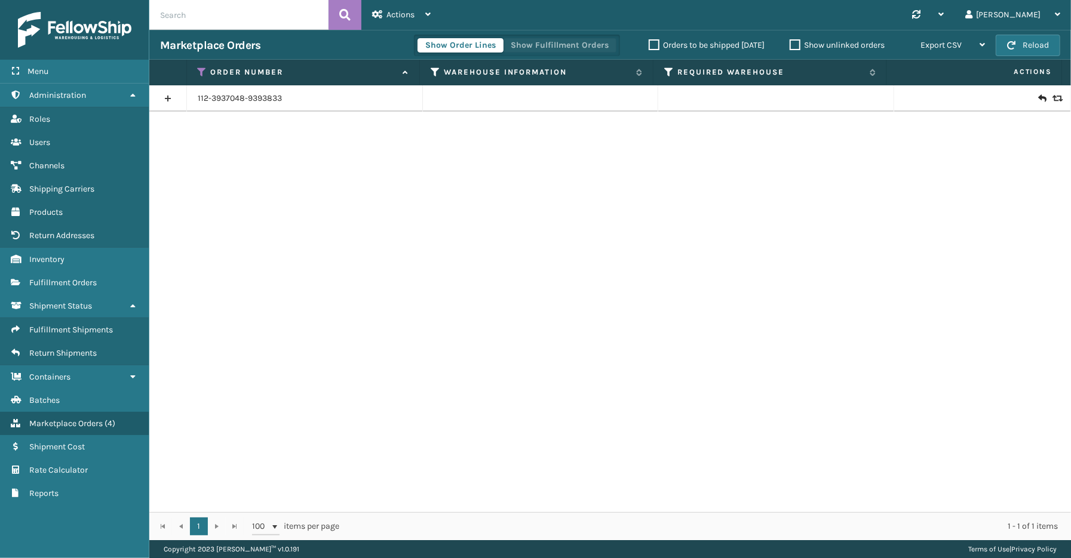
click at [583, 45] on button "Show Fulfillment Orders" at bounding box center [559, 45] width 113 height 14
click at [204, 69] on icon at bounding box center [203, 72] width 10 height 11
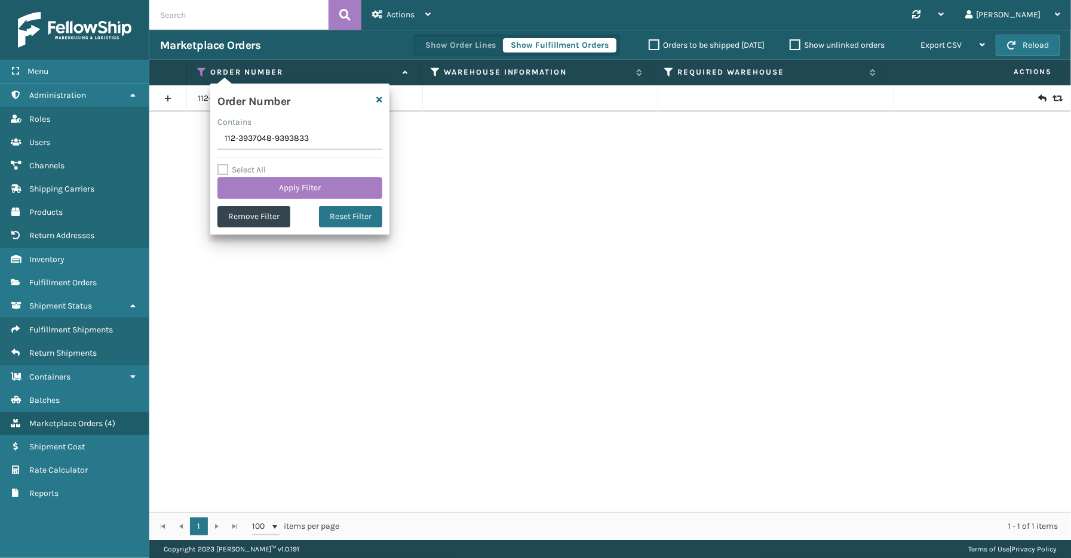
drag, startPoint x: 319, startPoint y: 140, endPoint x: 218, endPoint y: 140, distance: 101.5
click at [218, 140] on input "112-3937048-9393833" at bounding box center [299, 138] width 165 height 21
type input "114-5329323-7993046"
click at [273, 182] on button "Apply Filter" at bounding box center [299, 187] width 165 height 21
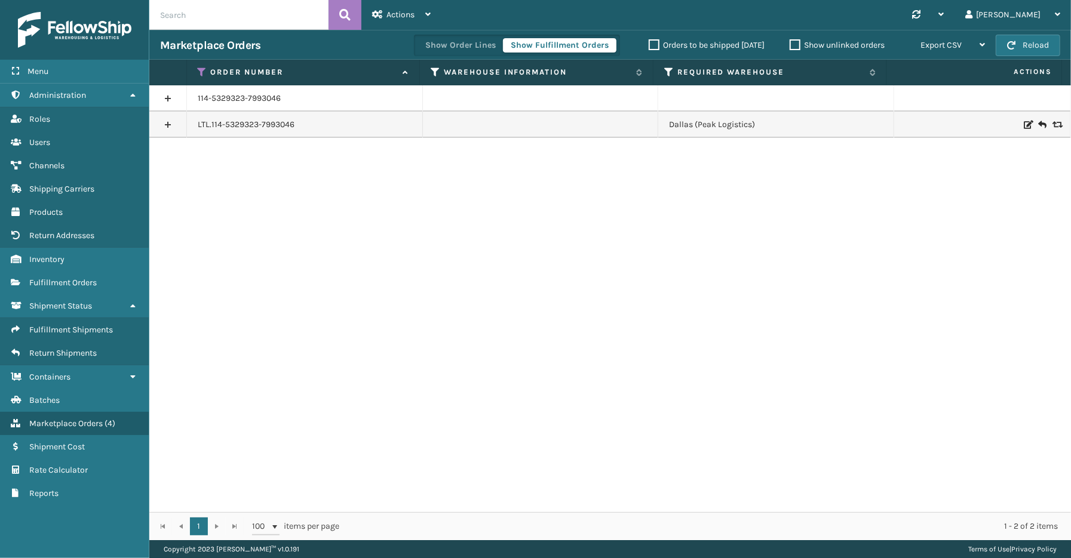
click at [174, 100] on link at bounding box center [167, 98] width 37 height 19
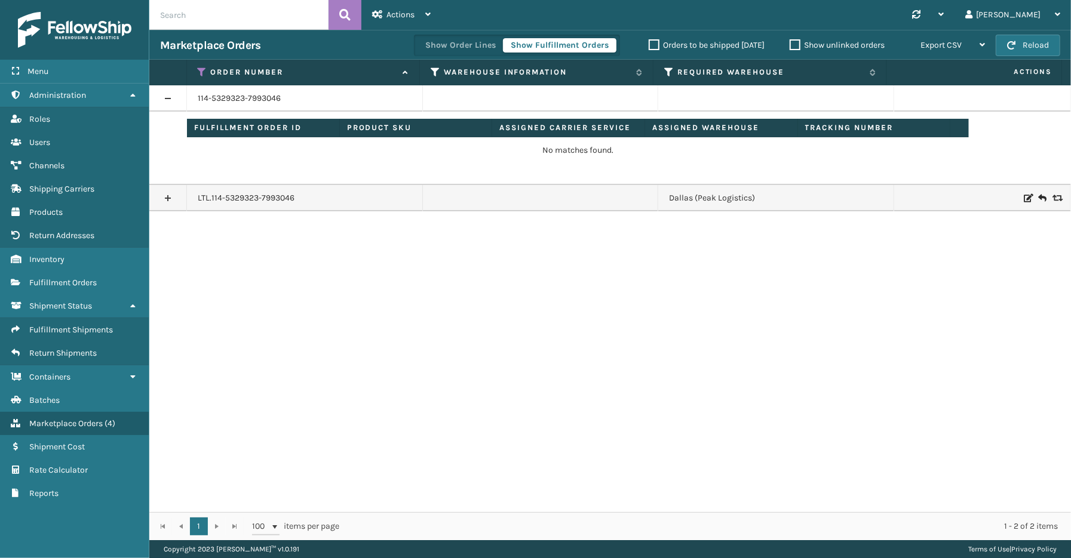
click at [168, 196] on link at bounding box center [167, 198] width 37 height 19
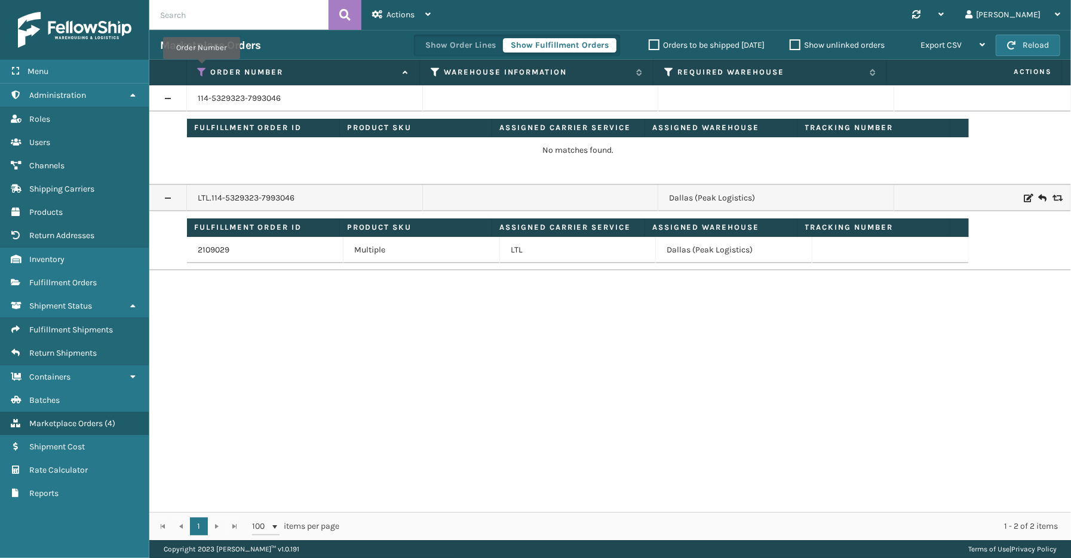
click at [201, 67] on icon at bounding box center [203, 72] width 10 height 11
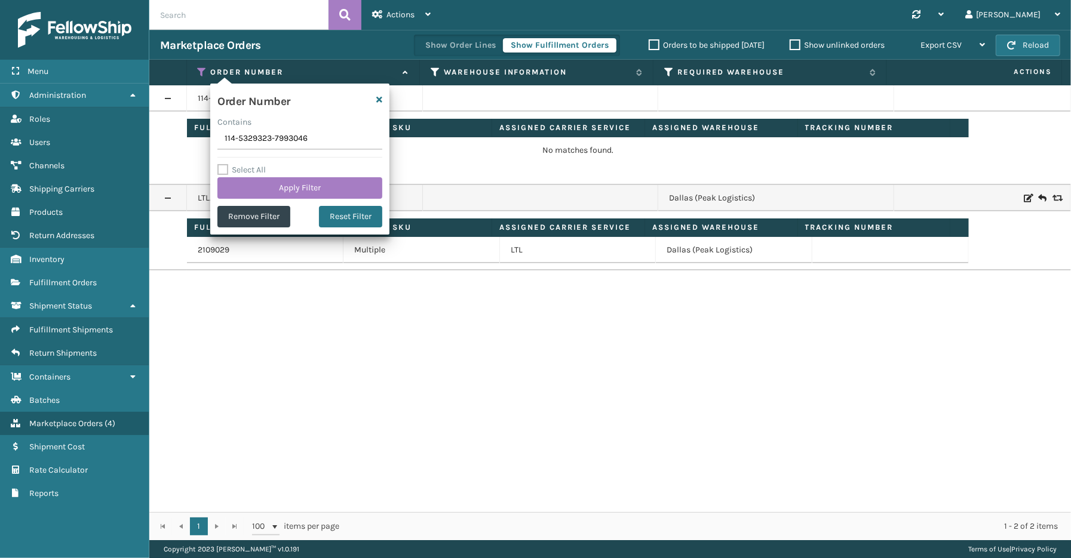
drag, startPoint x: 316, startPoint y: 139, endPoint x: 182, endPoint y: 134, distance: 135.0
click at [182, 134] on section "Marketplace Orders Show Order Lines Show Fulfillment Orders Orders to be shippe…" at bounding box center [609, 285] width 921 height 511
type input "113-1662226-6351440"
click at [288, 187] on button "Apply Filter" at bounding box center [299, 187] width 165 height 21
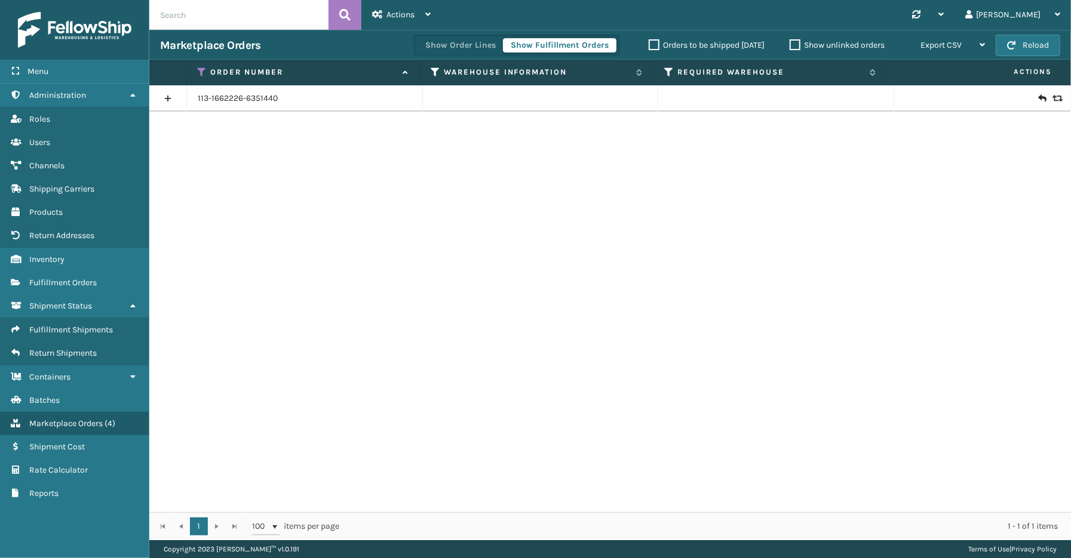
click at [170, 102] on link at bounding box center [167, 98] width 37 height 19
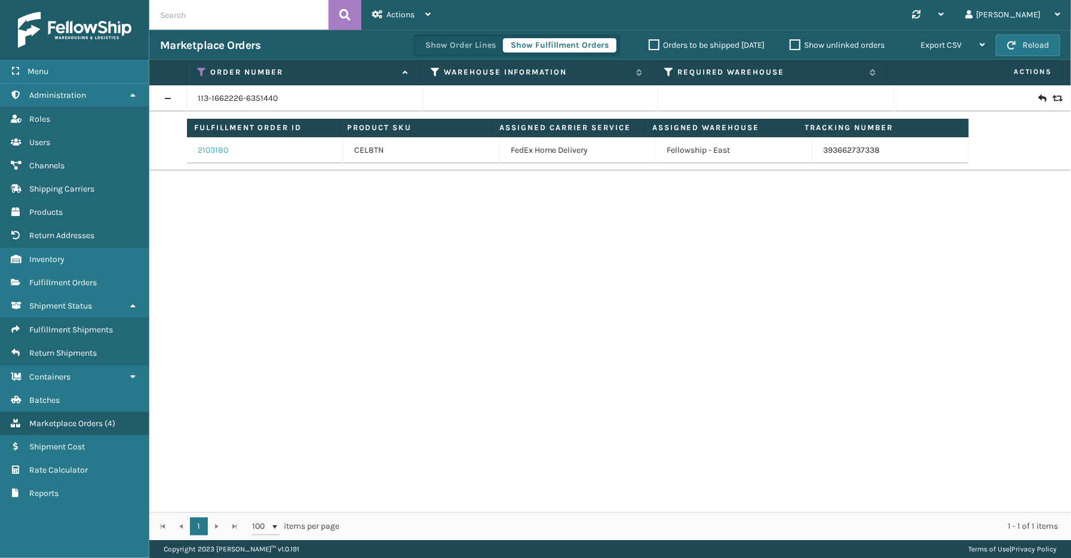
click at [218, 149] on link "2103180" at bounding box center [213, 150] width 30 height 12
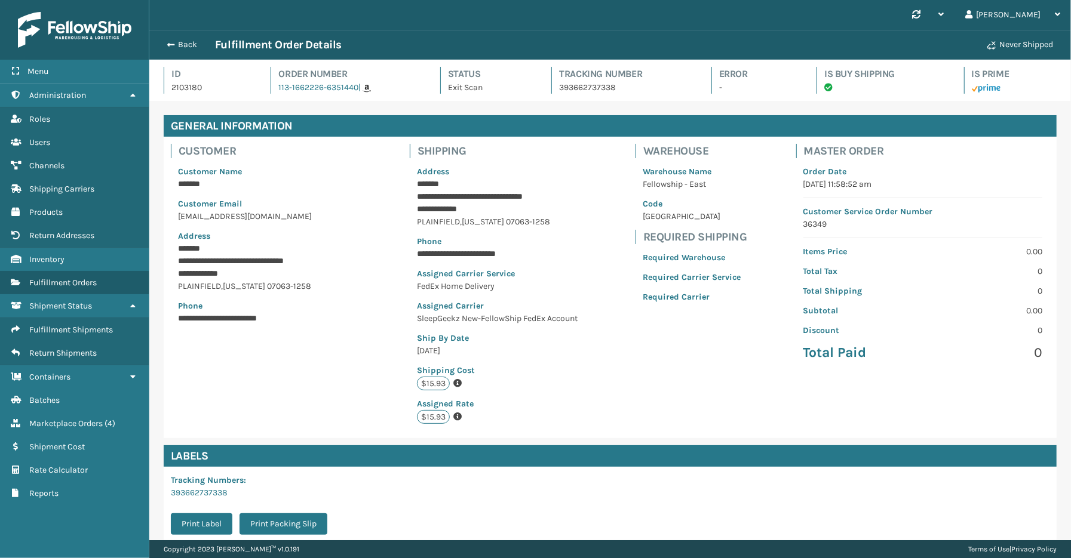
scroll to position [28, 921]
drag, startPoint x: 601, startPoint y: 93, endPoint x: 553, endPoint y: 91, distance: 48.4
click at [553, 91] on div "Tracking Number 393662737338" at bounding box center [620, 80] width 138 height 27
copy p "393662737338"
click at [176, 40] on button "Back" at bounding box center [187, 44] width 55 height 11
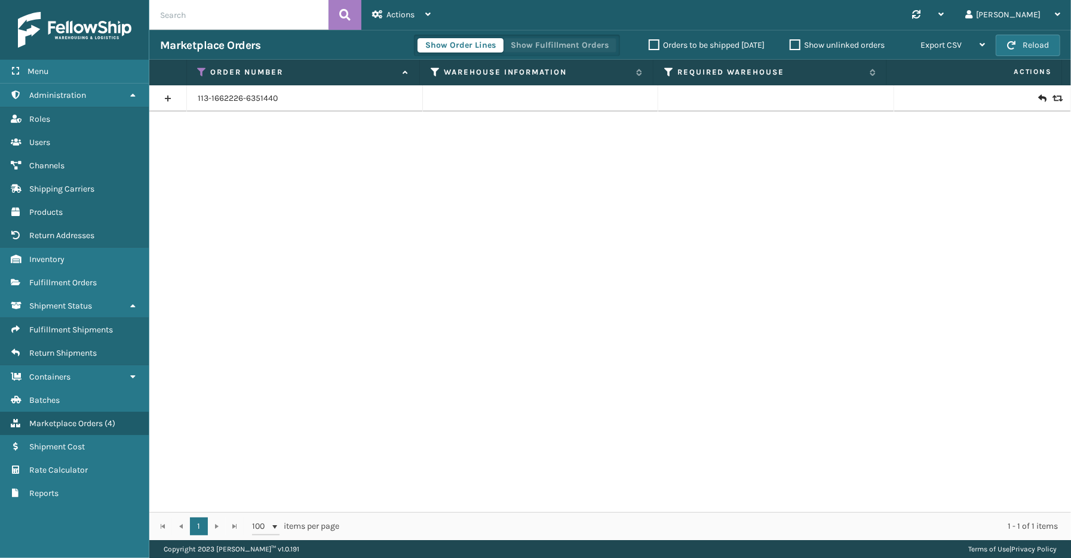
click at [544, 47] on button "Show Fulfillment Orders" at bounding box center [559, 45] width 113 height 14
click at [199, 64] on th "Order Number" at bounding box center [303, 73] width 233 height 26
click at [201, 70] on icon at bounding box center [203, 72] width 10 height 11
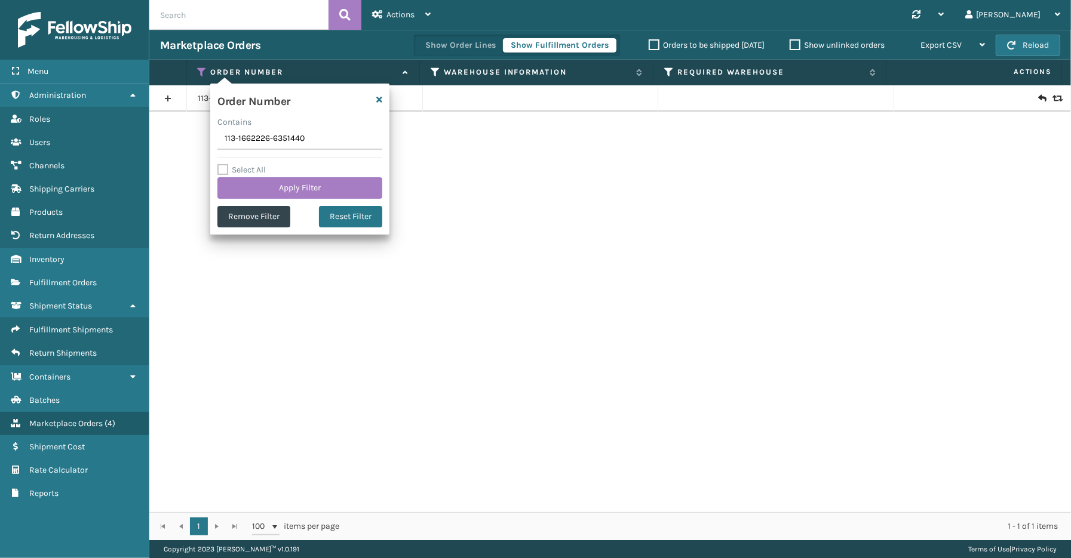
drag, startPoint x: 325, startPoint y: 143, endPoint x: 195, endPoint y: 142, distance: 130.2
click at [193, 143] on section "Marketplace Orders Show Order Lines Show Fulfillment Orders Orders to be shippe…" at bounding box center [609, 285] width 921 height 511
type input "CL1267"
click at [288, 184] on button "Apply Filter" at bounding box center [299, 187] width 165 height 21
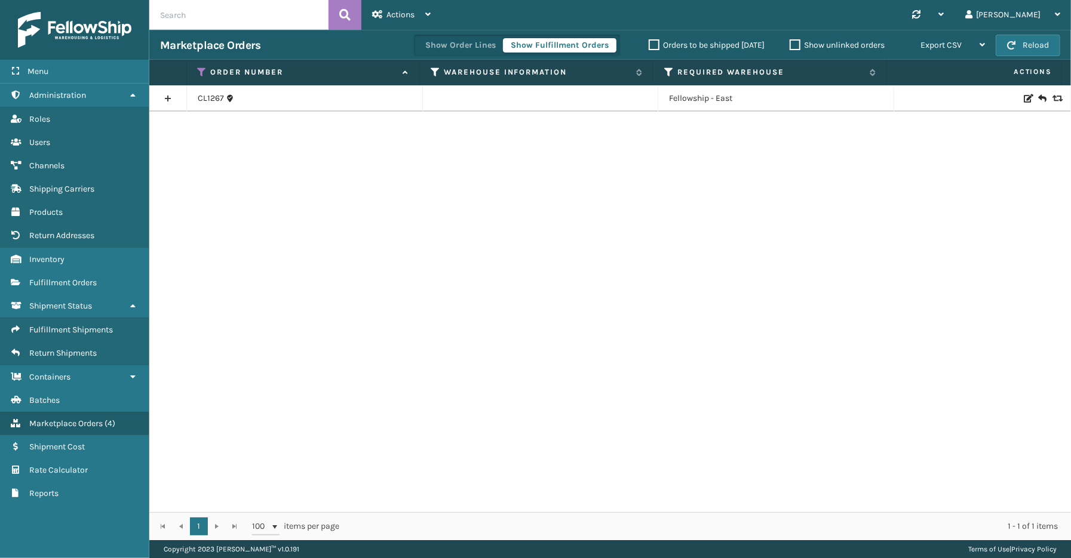
click at [170, 96] on link at bounding box center [167, 98] width 37 height 19
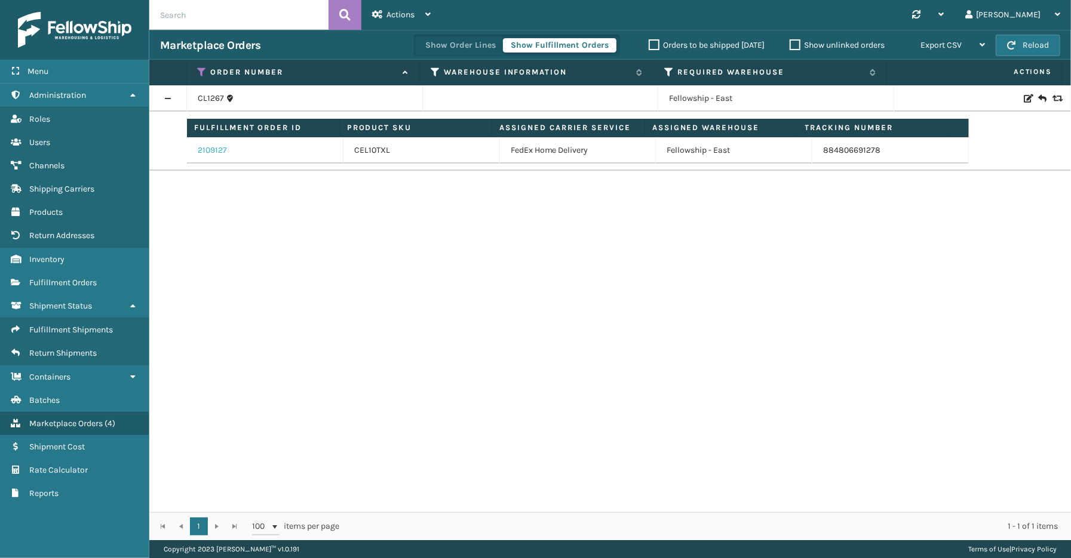
click at [211, 149] on link "2109127" at bounding box center [212, 150] width 29 height 12
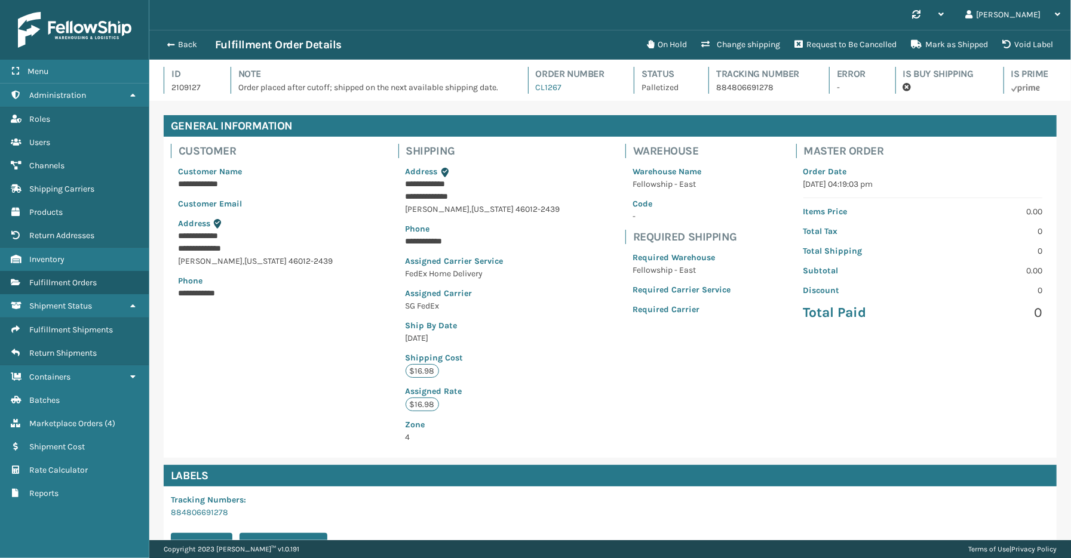
scroll to position [28, 921]
click at [165, 42] on span "button" at bounding box center [168, 45] width 7 height 8
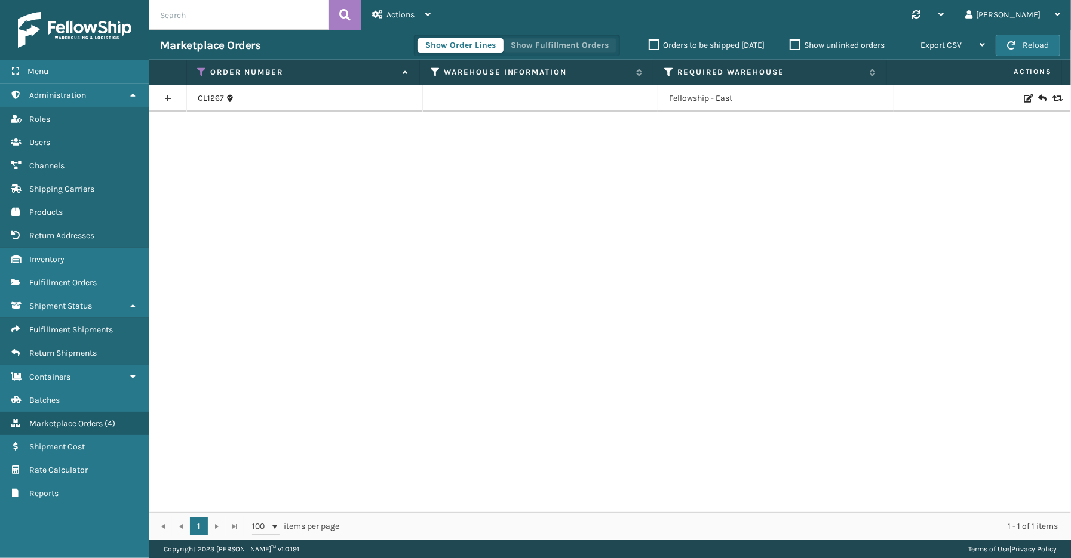
click at [582, 47] on button "Show Fulfillment Orders" at bounding box center [559, 45] width 113 height 14
click at [201, 73] on icon at bounding box center [203, 72] width 10 height 11
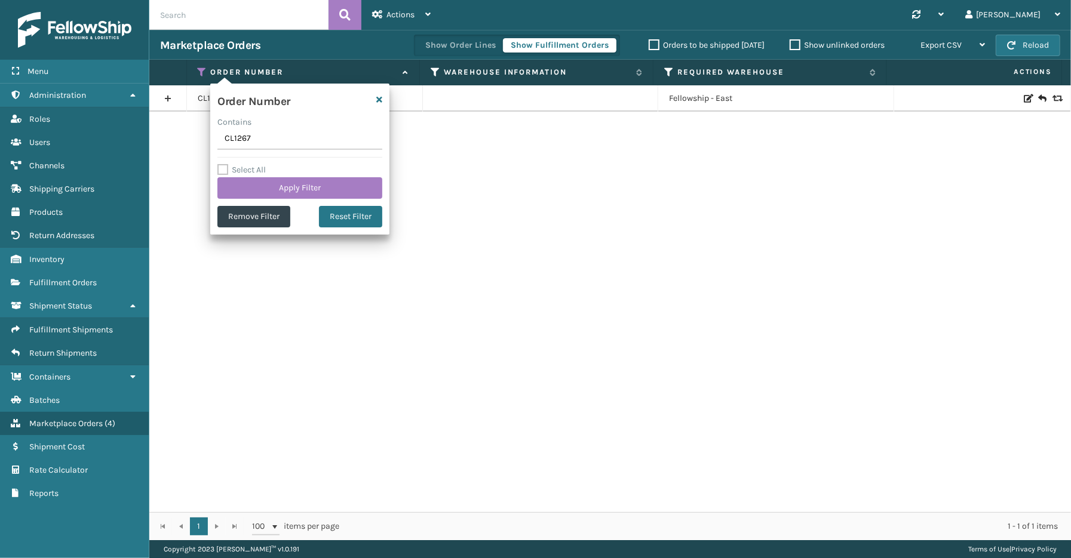
drag, startPoint x: 267, startPoint y: 140, endPoint x: 186, endPoint y: 141, distance: 81.2
click at [186, 141] on section "Marketplace Orders Show Order Lines Show Fulfillment Orders Orders to be shippe…" at bounding box center [609, 285] width 921 height 511
type input "SS44950"
click at [260, 188] on button "Apply Filter" at bounding box center [299, 187] width 165 height 21
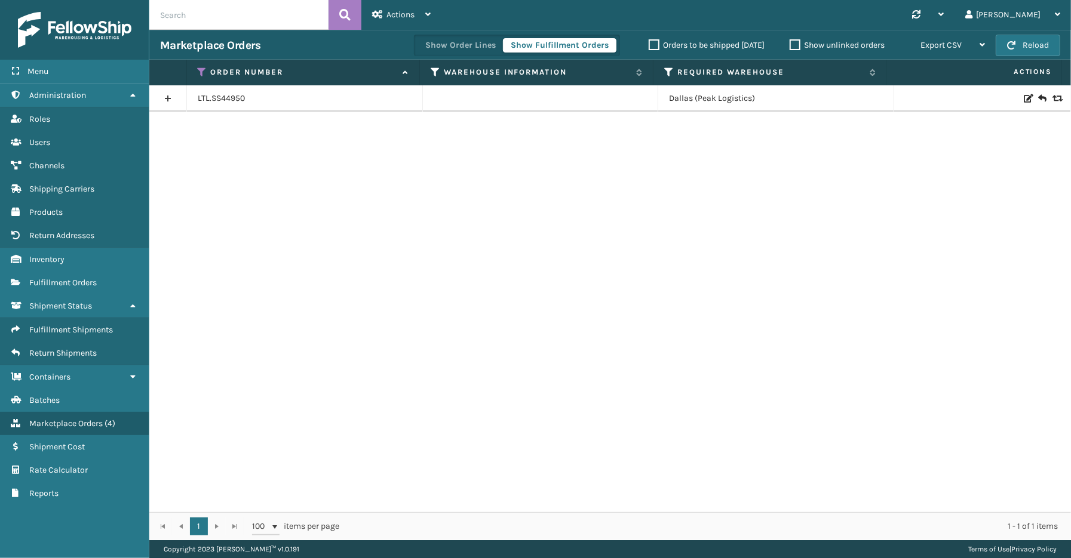
click at [173, 98] on link at bounding box center [167, 98] width 37 height 19
